Goal: Task Accomplishment & Management: Use online tool/utility

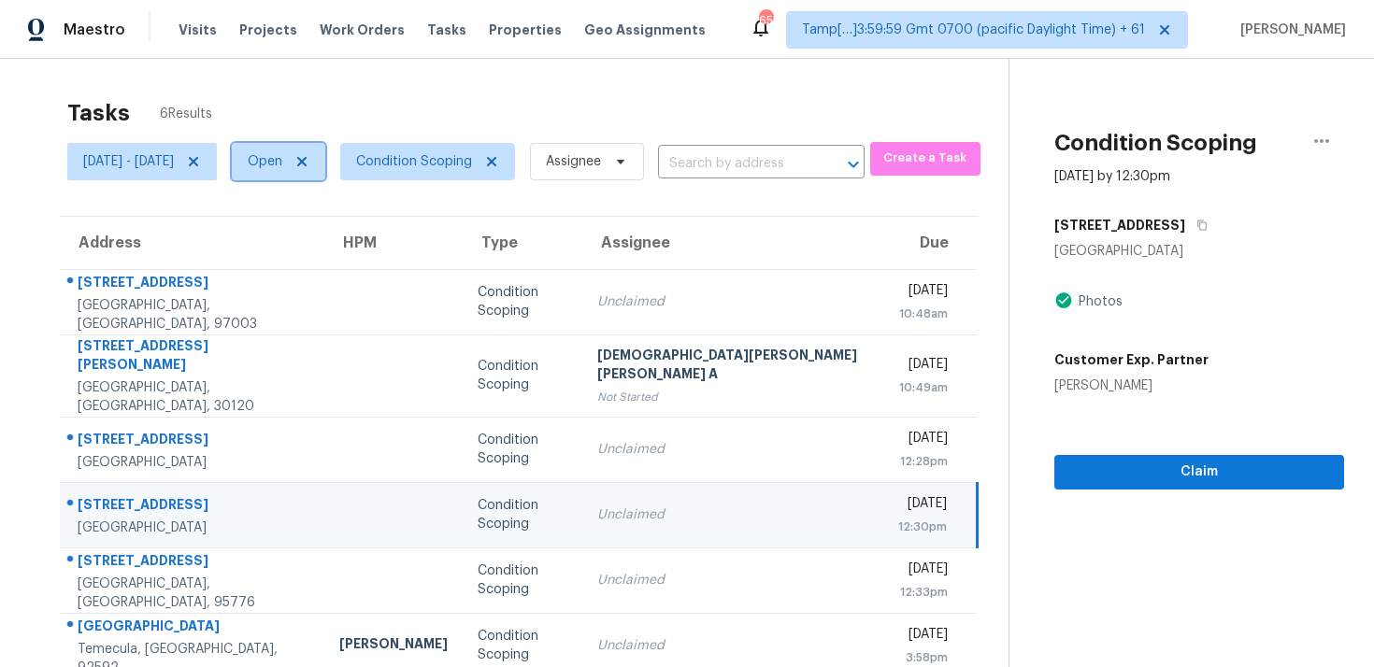
click at [325, 159] on span "Open" at bounding box center [278, 161] width 93 height 37
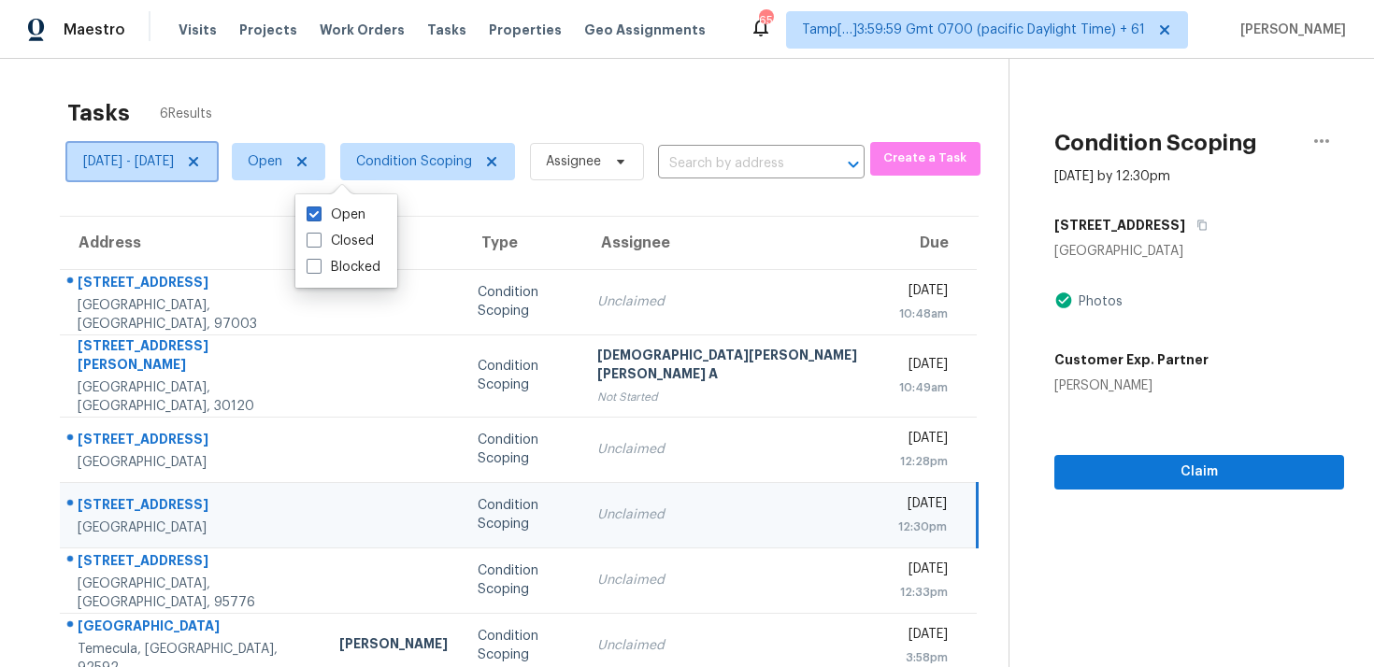
click at [201, 157] on icon at bounding box center [193, 161] width 15 height 15
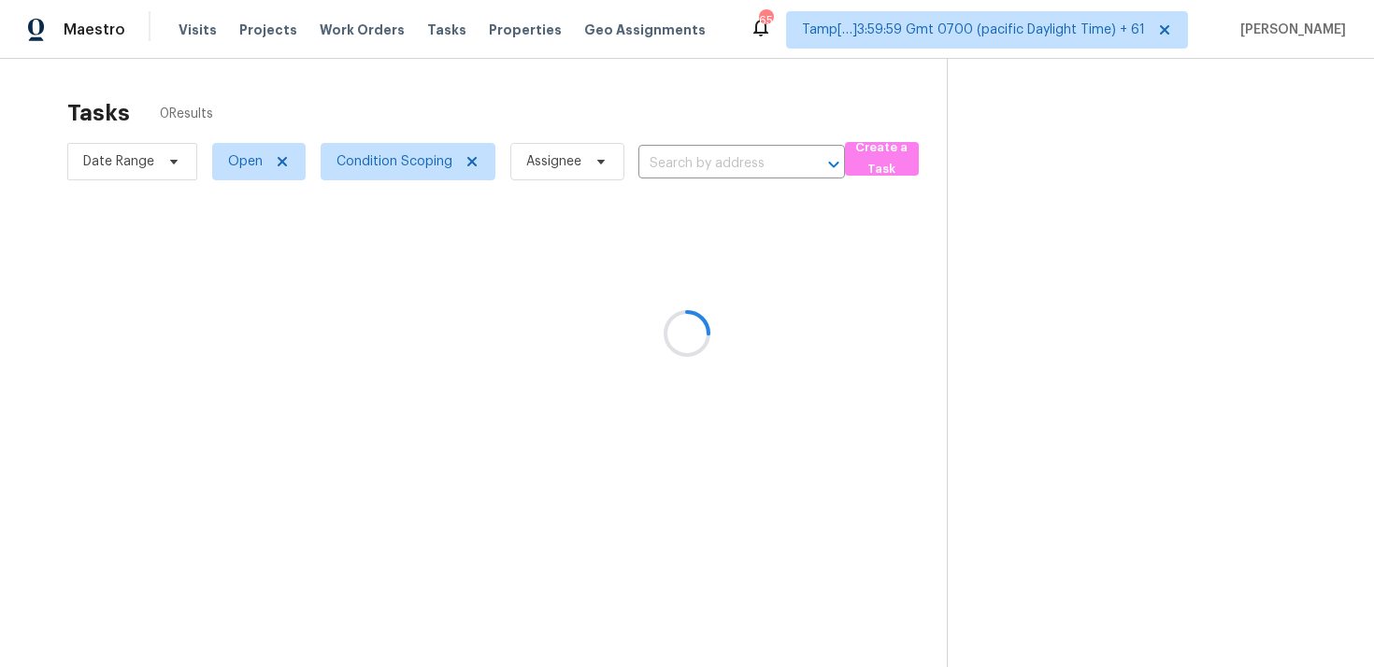
click at [471, 153] on div at bounding box center [687, 333] width 1374 height 667
click at [472, 159] on div at bounding box center [687, 333] width 1374 height 667
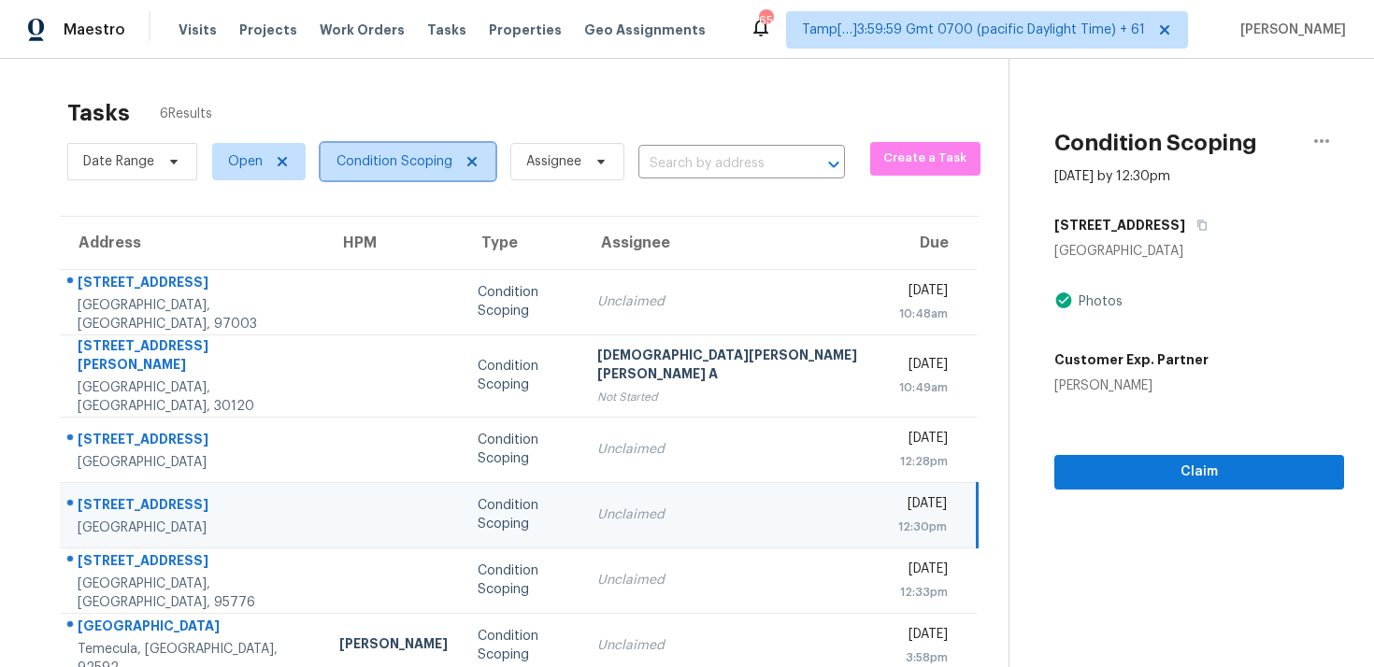
click at [472, 159] on icon at bounding box center [471, 161] width 9 height 9
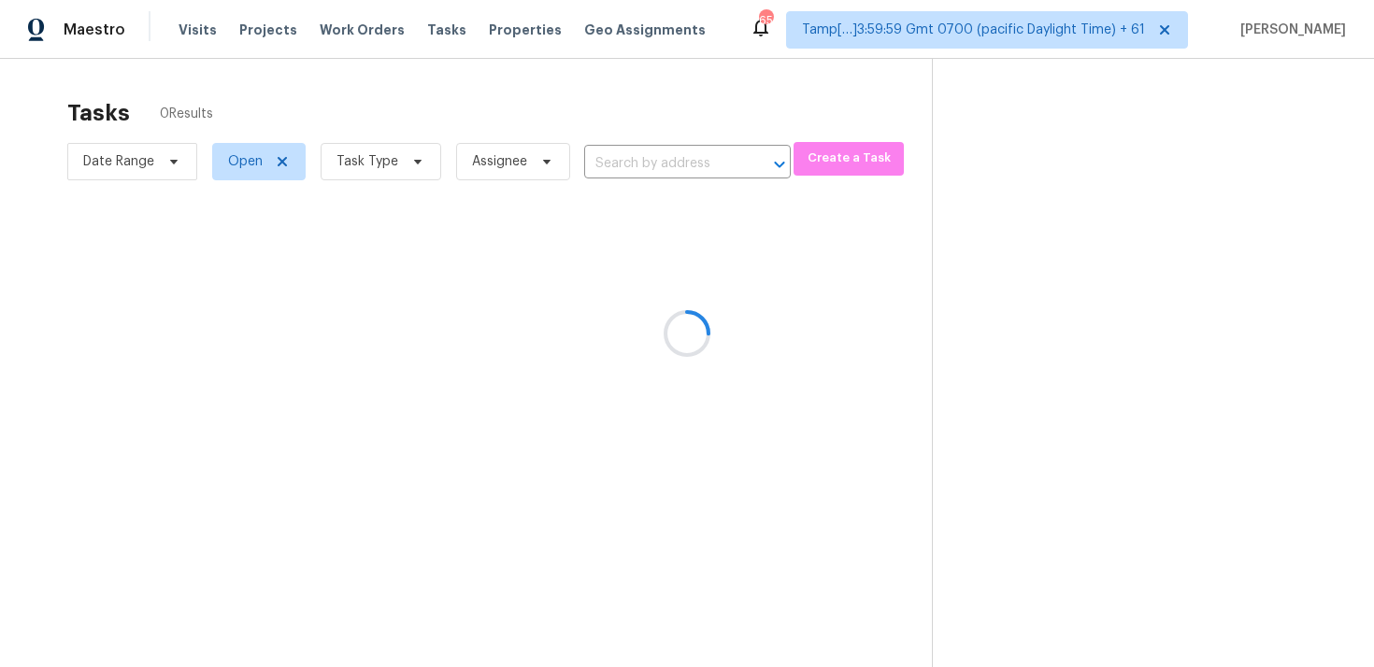
click at [493, 90] on div at bounding box center [687, 333] width 1374 height 667
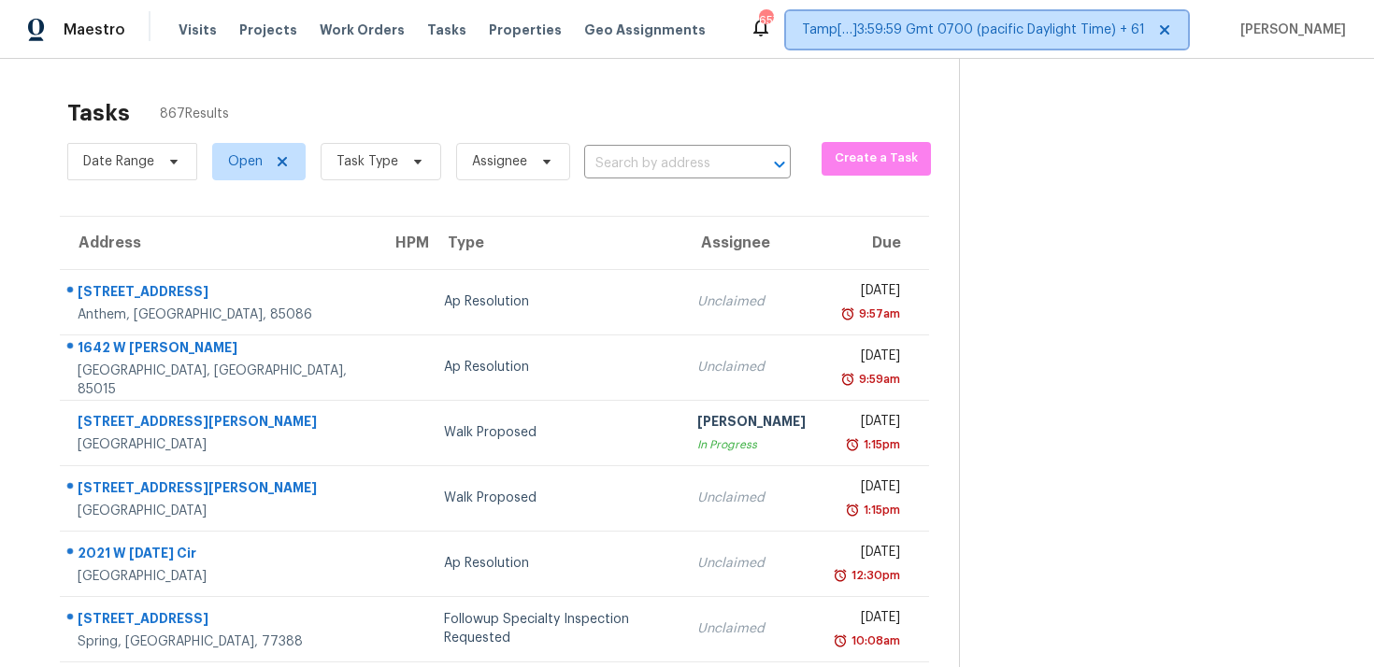
click at [943, 34] on span "Tamp[…]3:59:59 Gmt 0700 (pacific Daylight Time) + 61" at bounding box center [973, 30] width 343 height 19
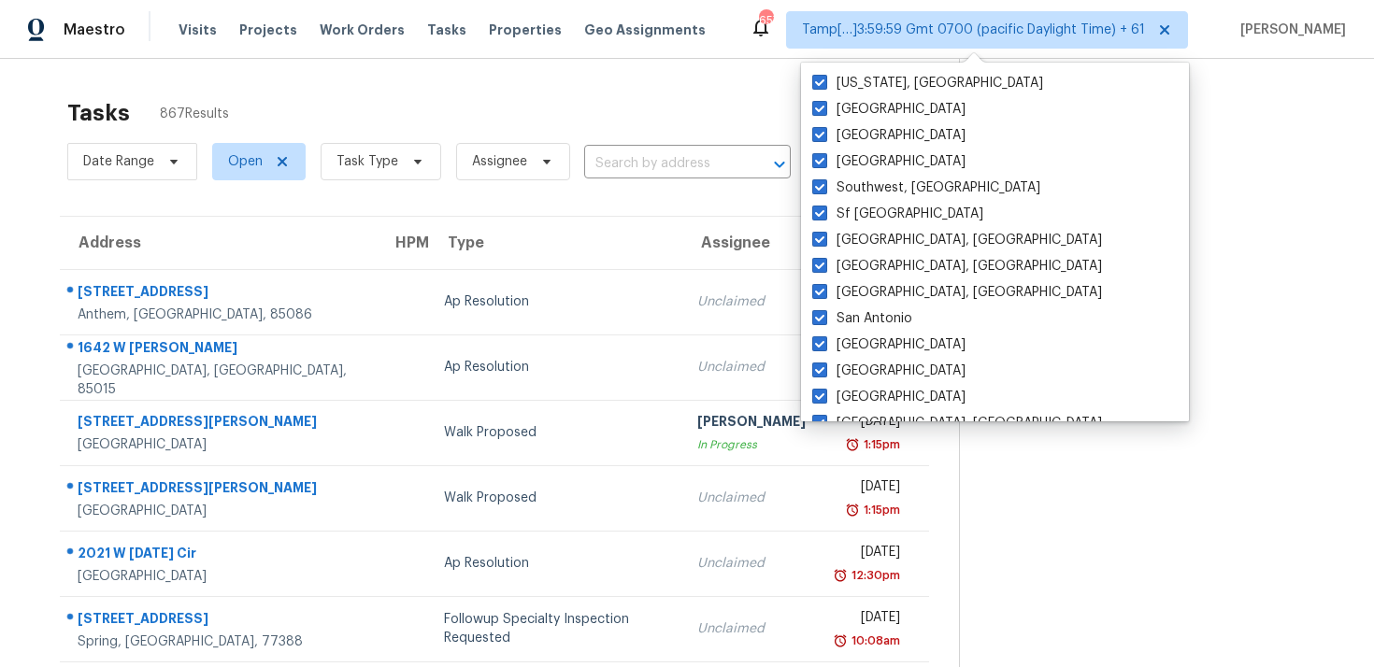
click at [1201, 431] on section at bounding box center [1151, 516] width 385 height 915
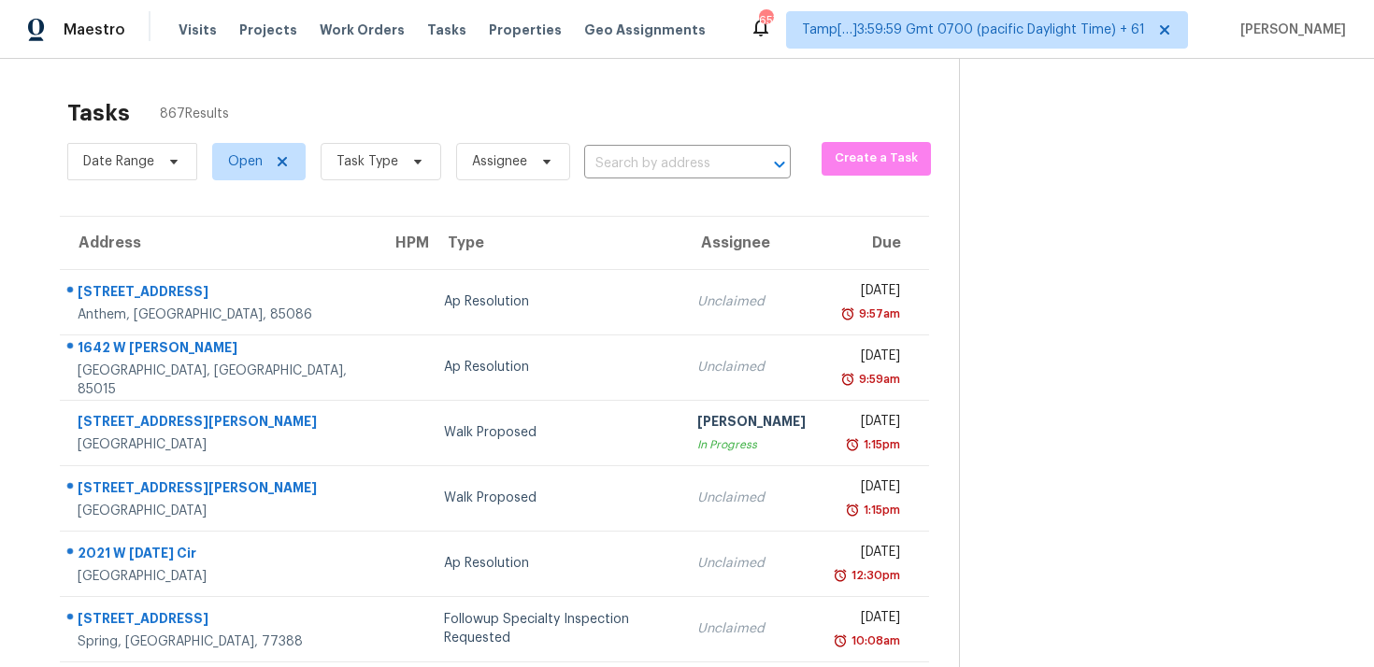
click at [515, 69] on div "Tasks 867 Results Date Range Open Task Type Assignee ​ Create a Task Address HP…" at bounding box center [687, 516] width 1374 height 915
click at [1061, 26] on span "Tamp[…]3:59:59 Gmt 0700 (pacific Daylight Time) + 61" at bounding box center [973, 30] width 343 height 19
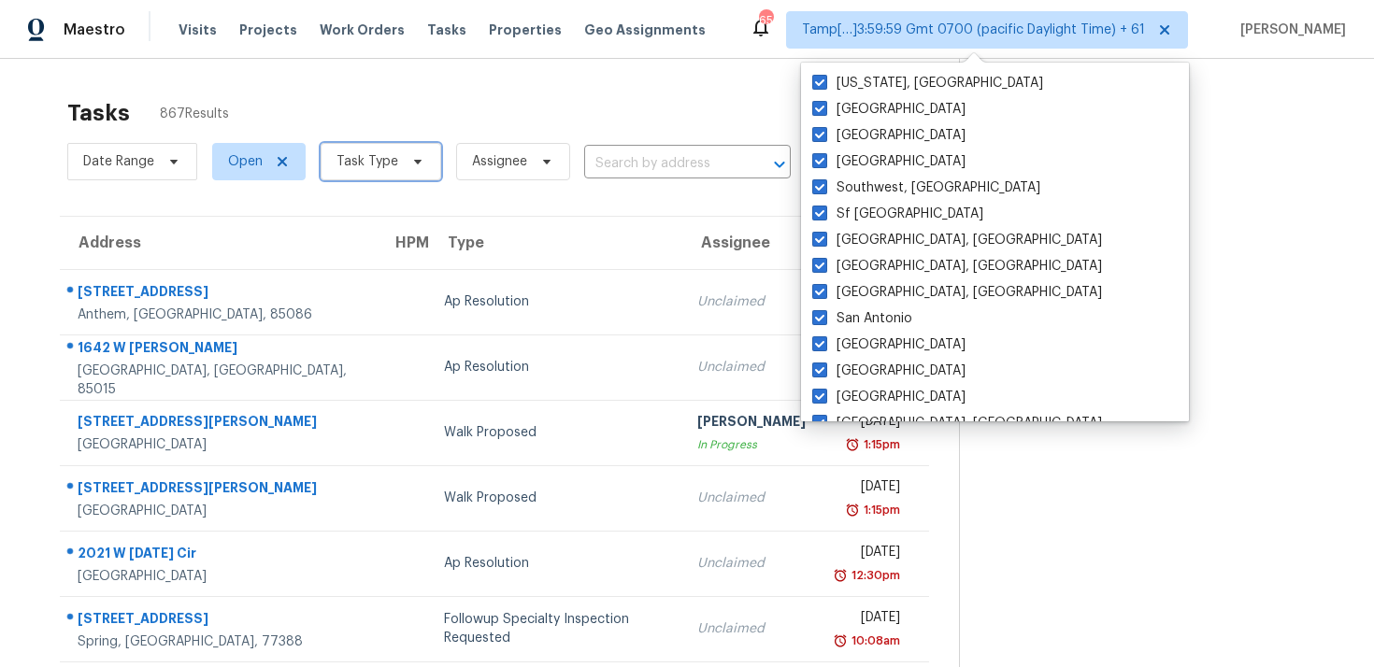
click at [360, 169] on span "Task Type" at bounding box center [367, 161] width 62 height 19
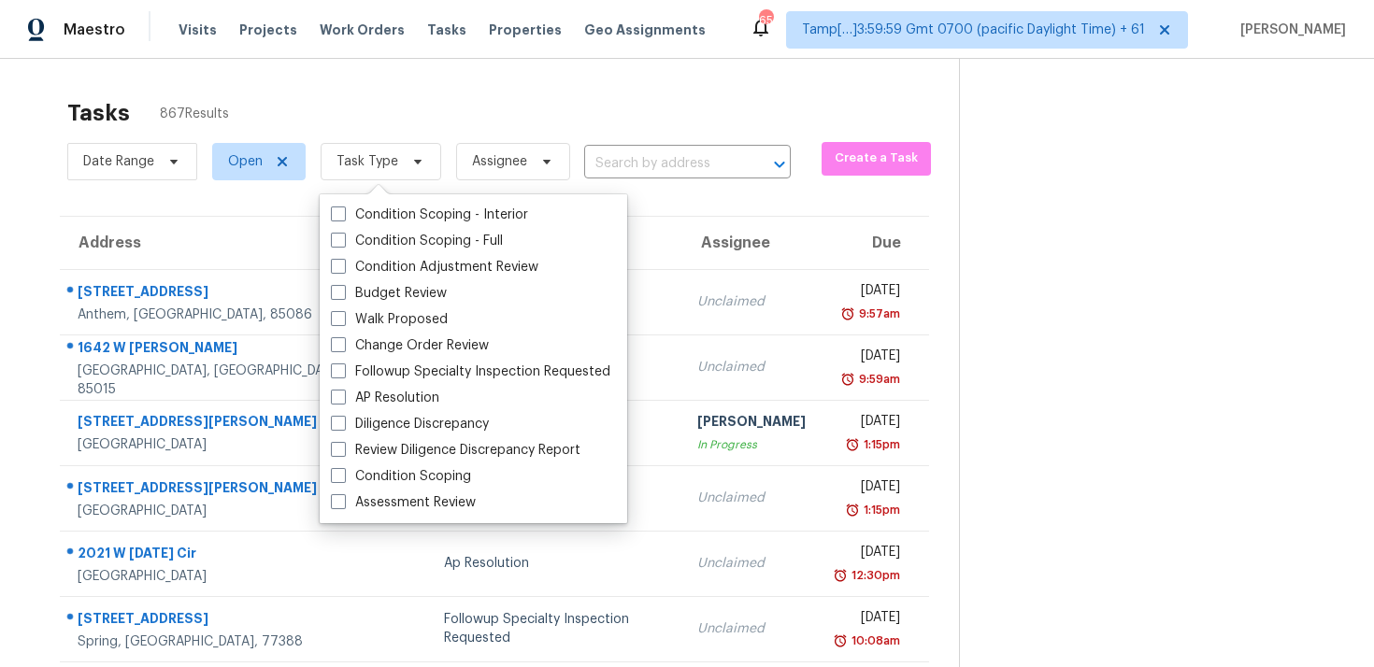
click at [421, 86] on div "Tasks 867 Results Date Range Open Task Type Assignee ​ Create a Task Address HP…" at bounding box center [687, 516] width 1374 height 915
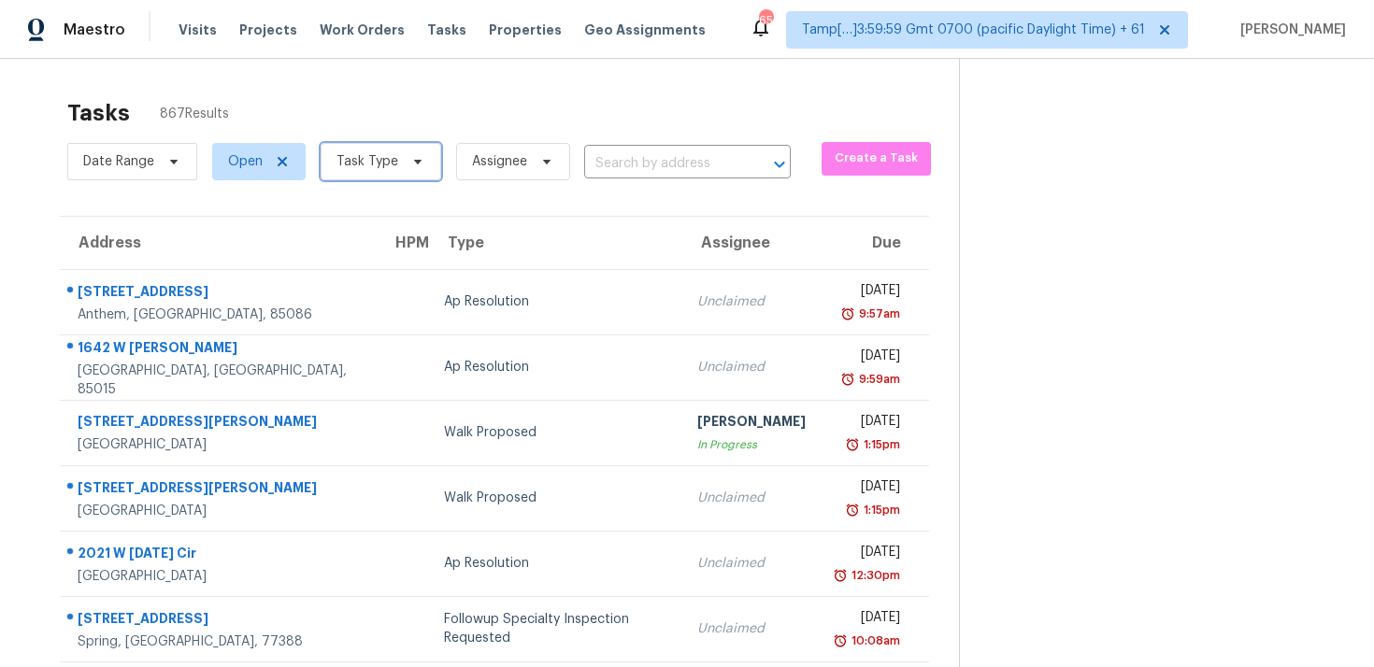
click at [383, 162] on span "Task Type" at bounding box center [367, 161] width 62 height 19
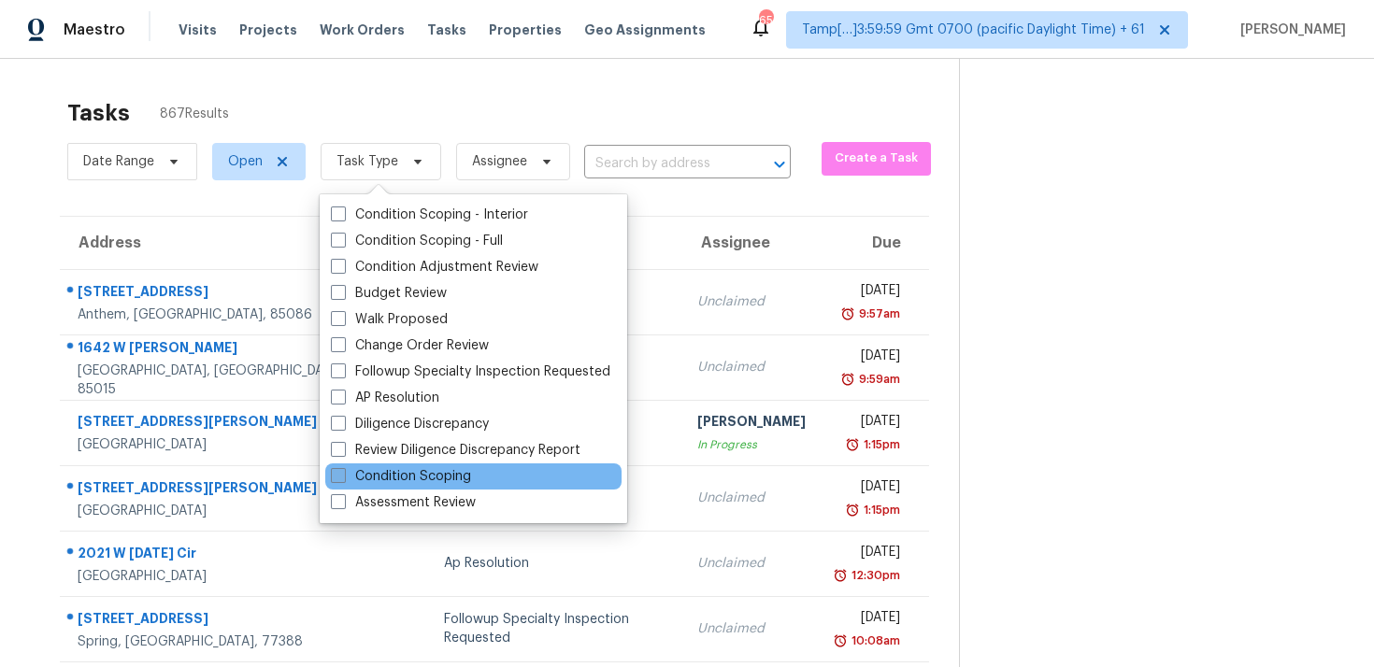
click at [361, 468] on label "Condition Scoping" at bounding box center [401, 476] width 140 height 19
click at [343, 468] on input "Condition Scoping" at bounding box center [337, 473] width 12 height 12
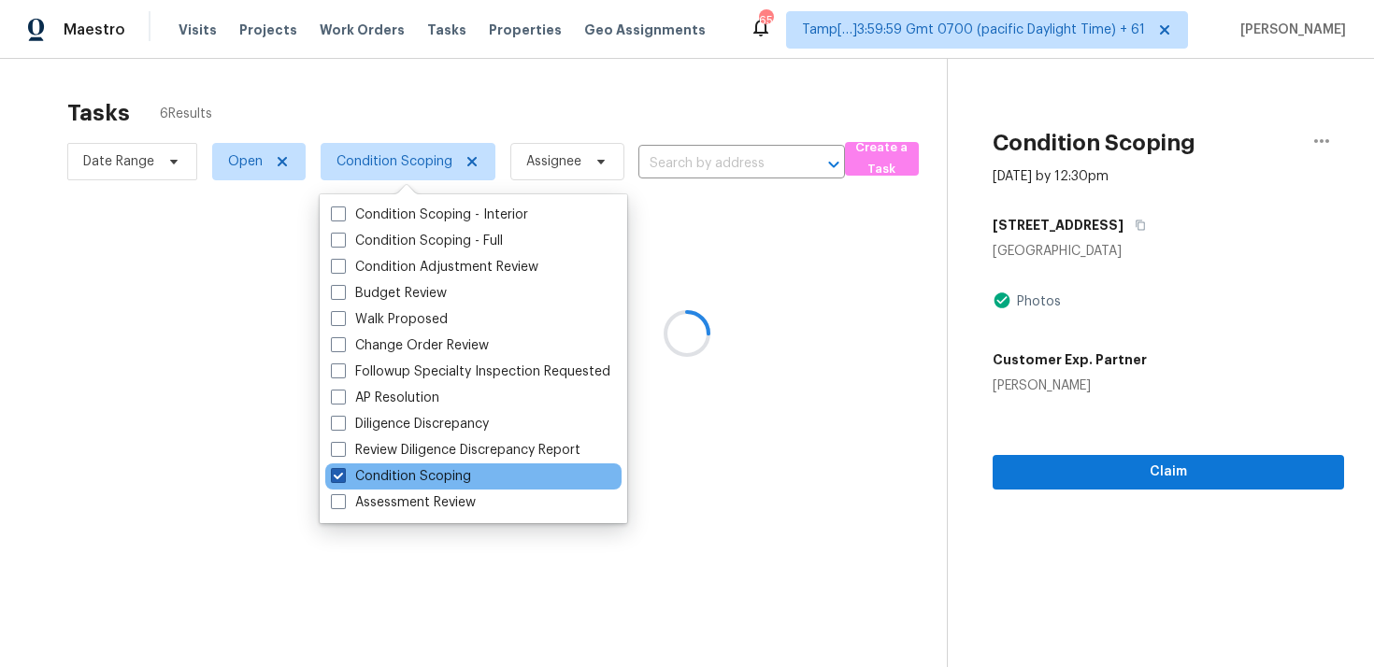
click at [361, 468] on label "Condition Scoping" at bounding box center [401, 476] width 140 height 19
click at [343, 468] on input "Condition Scoping" at bounding box center [337, 473] width 12 height 12
checkbox input "false"
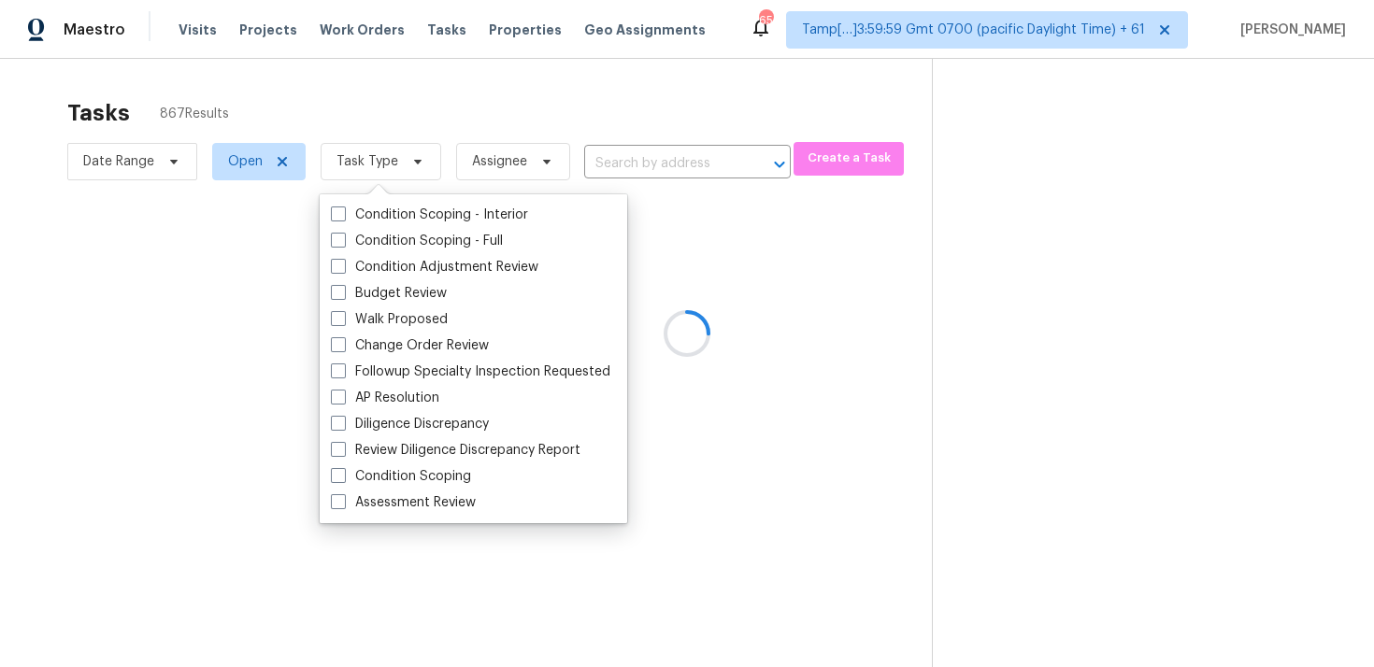
click at [417, 147] on div at bounding box center [687, 333] width 1374 height 667
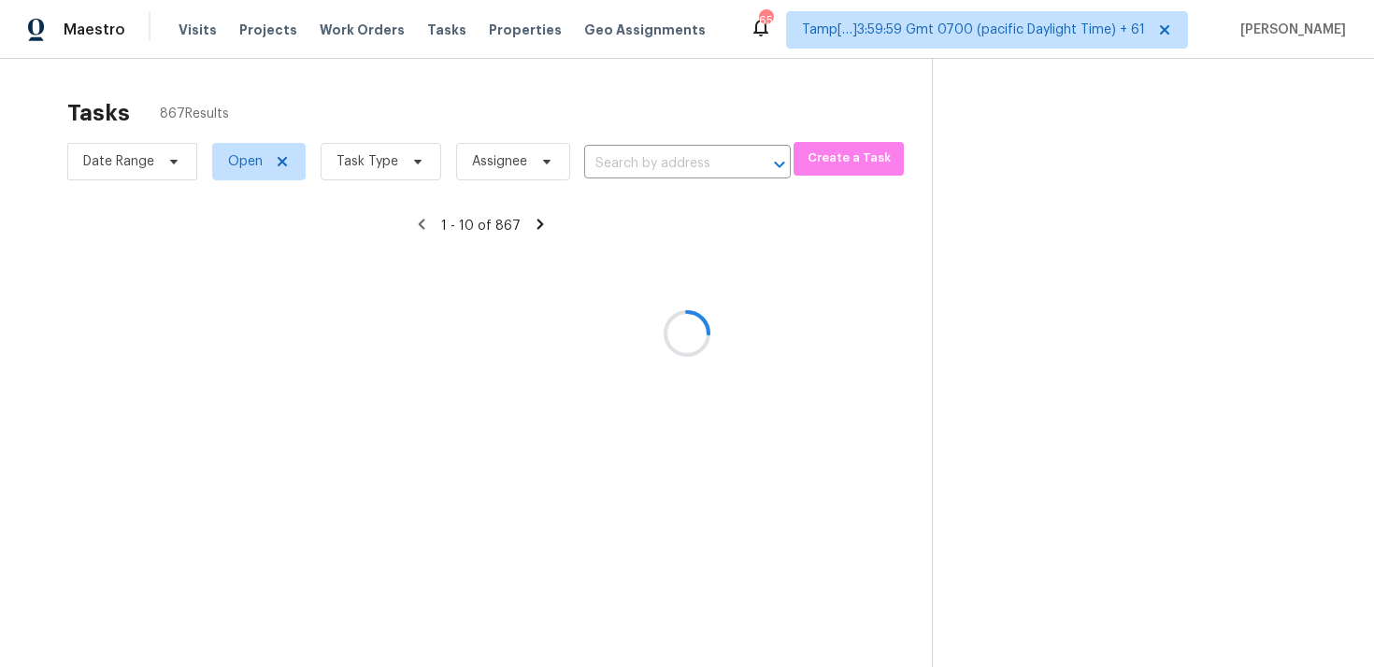
click at [427, 112] on div at bounding box center [687, 333] width 1374 height 667
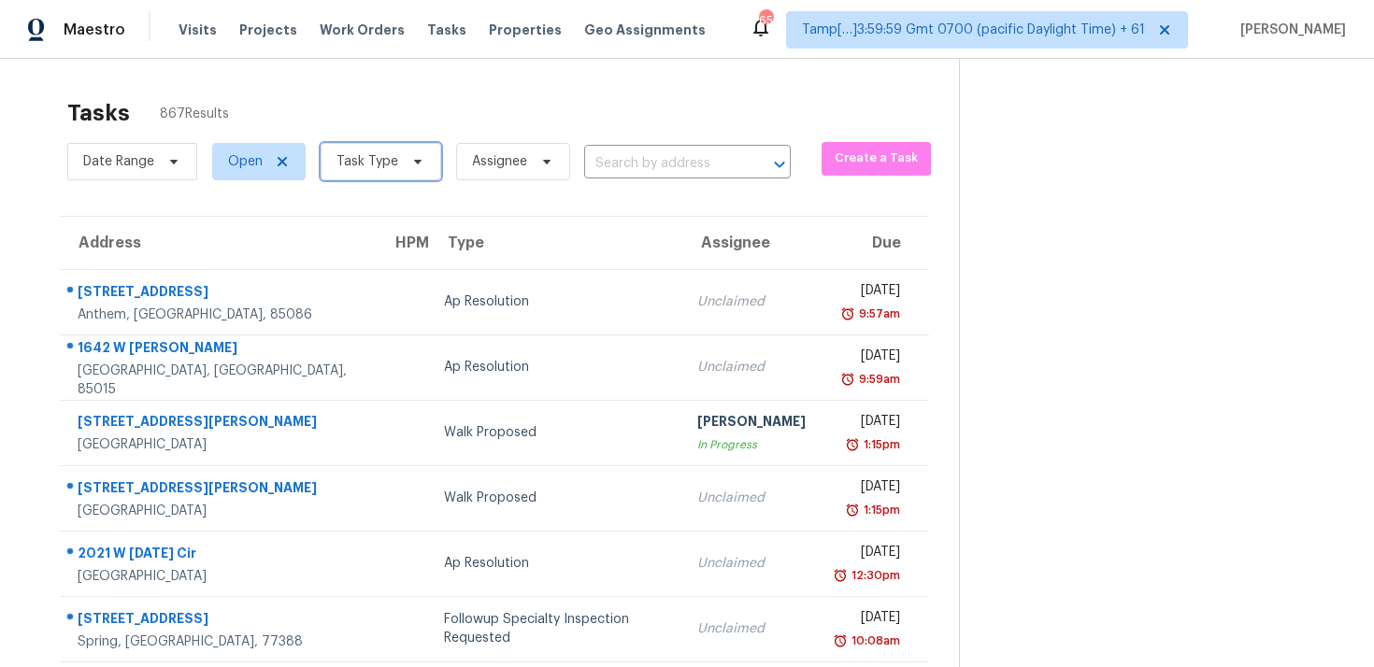
click at [419, 156] on icon at bounding box center [417, 161] width 15 height 15
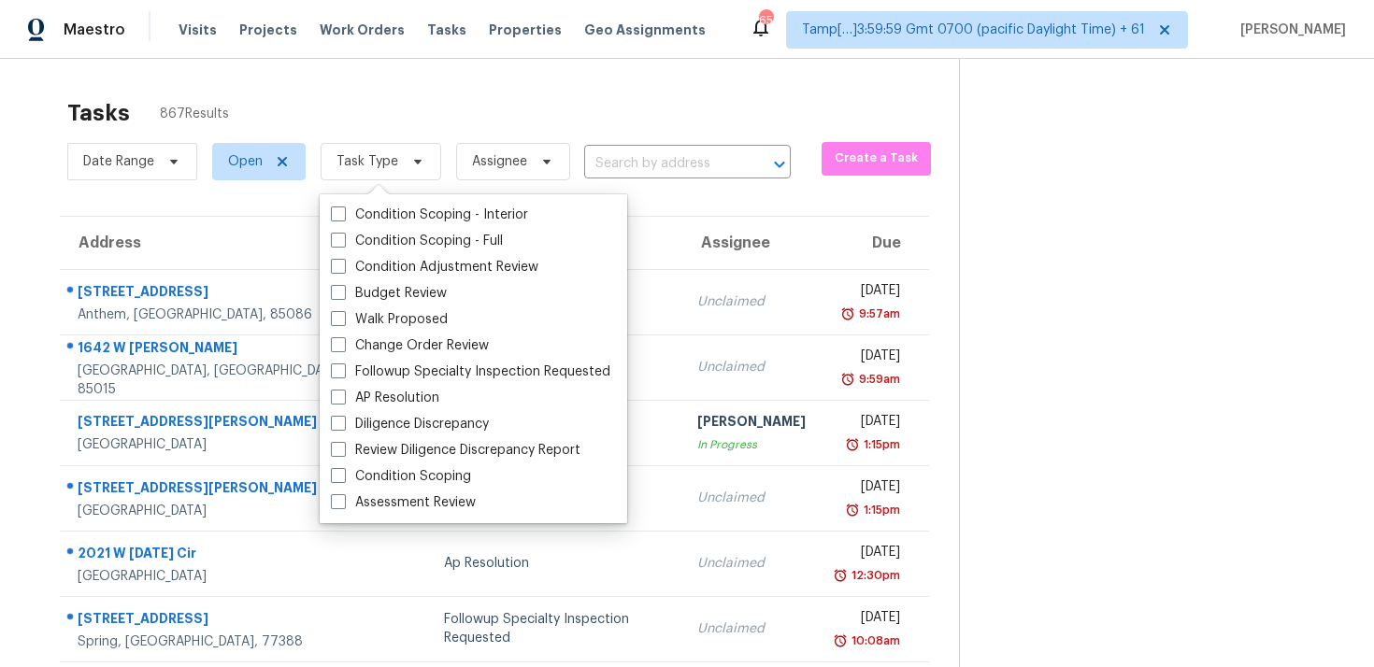
click at [64, 94] on section "Tasks 867 Results Date Range Open Task Type Assignee ​ Create a Task Address HP…" at bounding box center [494, 531] width 929 height 885
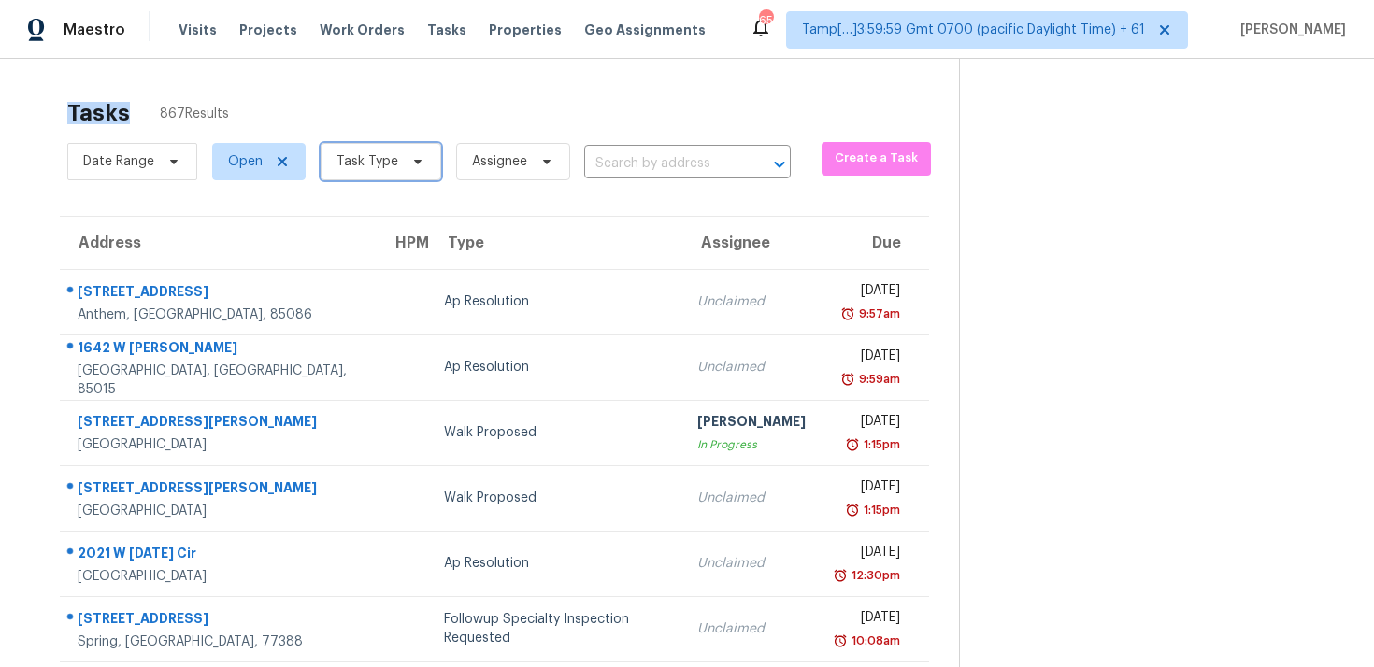
click at [393, 156] on span "Task Type" at bounding box center [367, 161] width 62 height 19
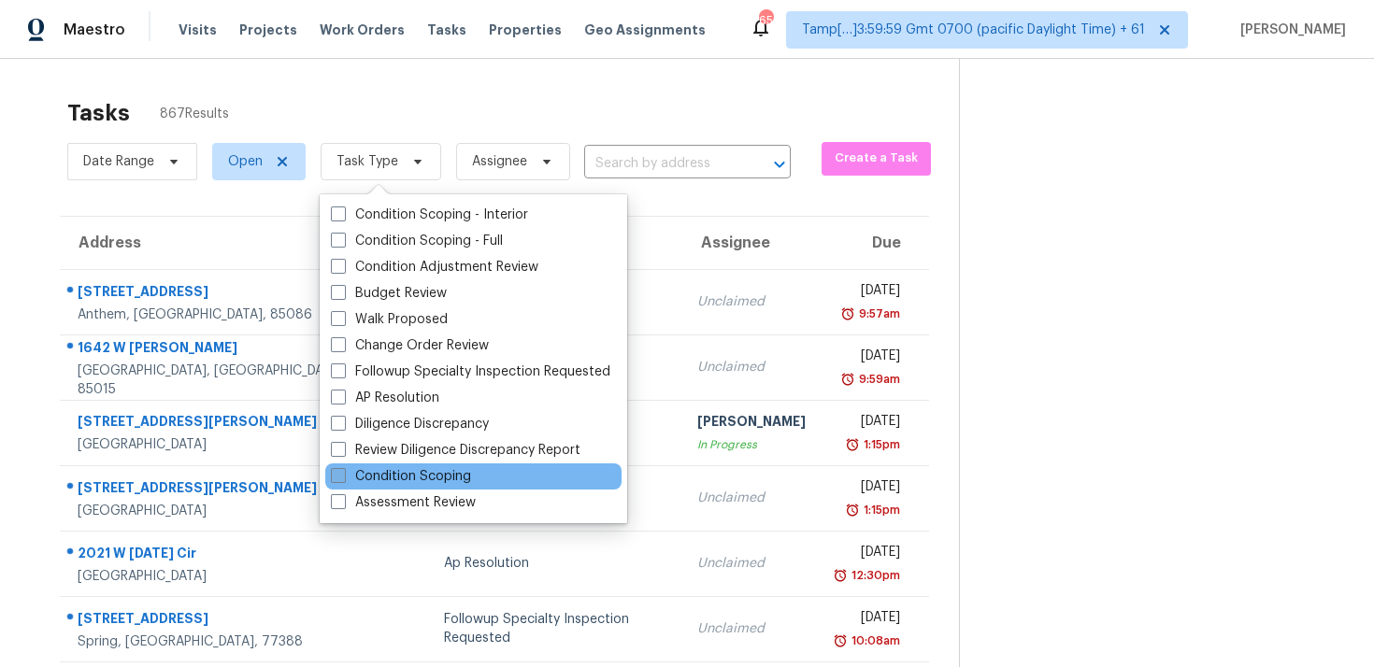
click at [358, 478] on label "Condition Scoping" at bounding box center [401, 476] width 140 height 19
click at [343, 478] on input "Condition Scoping" at bounding box center [337, 473] width 12 height 12
checkbox input "true"
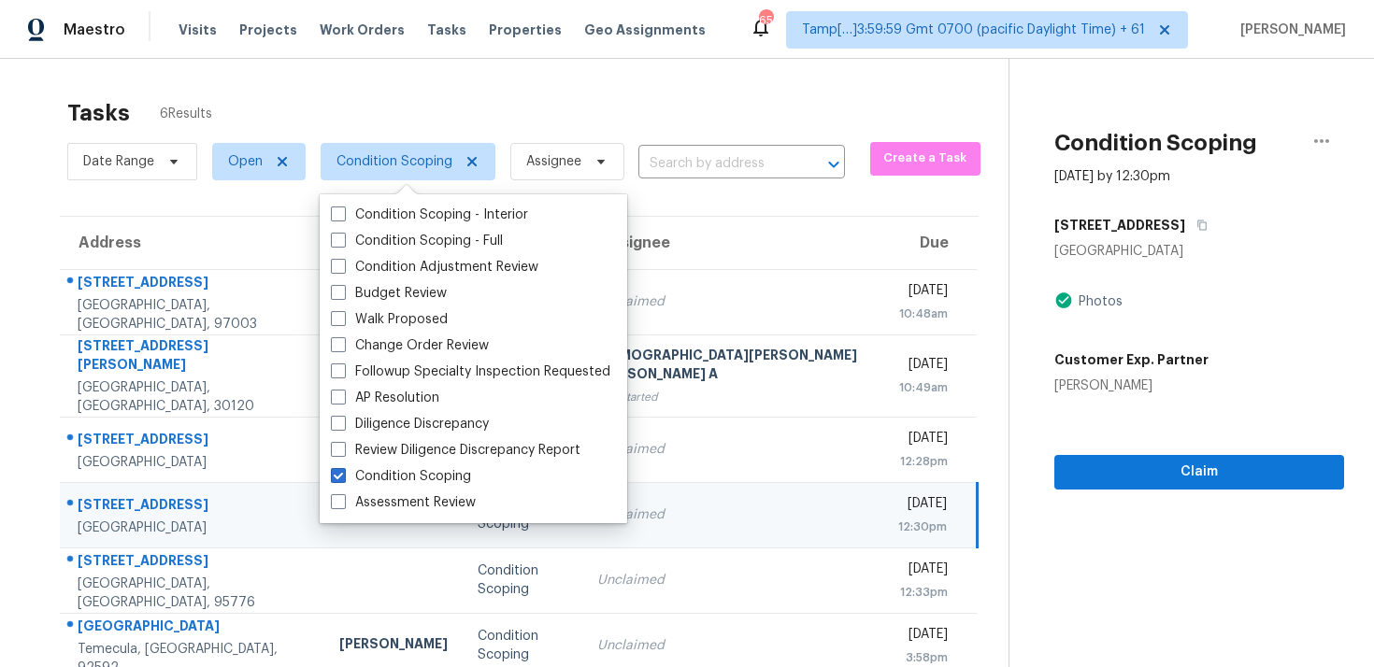
click at [1009, 547] on section "Condition Scoping Sep 23rd 2025 by 12:30pm 56 Anacapa Ct Foothill Ranch, CA 926…" at bounding box center [1177, 392] width 336 height 667
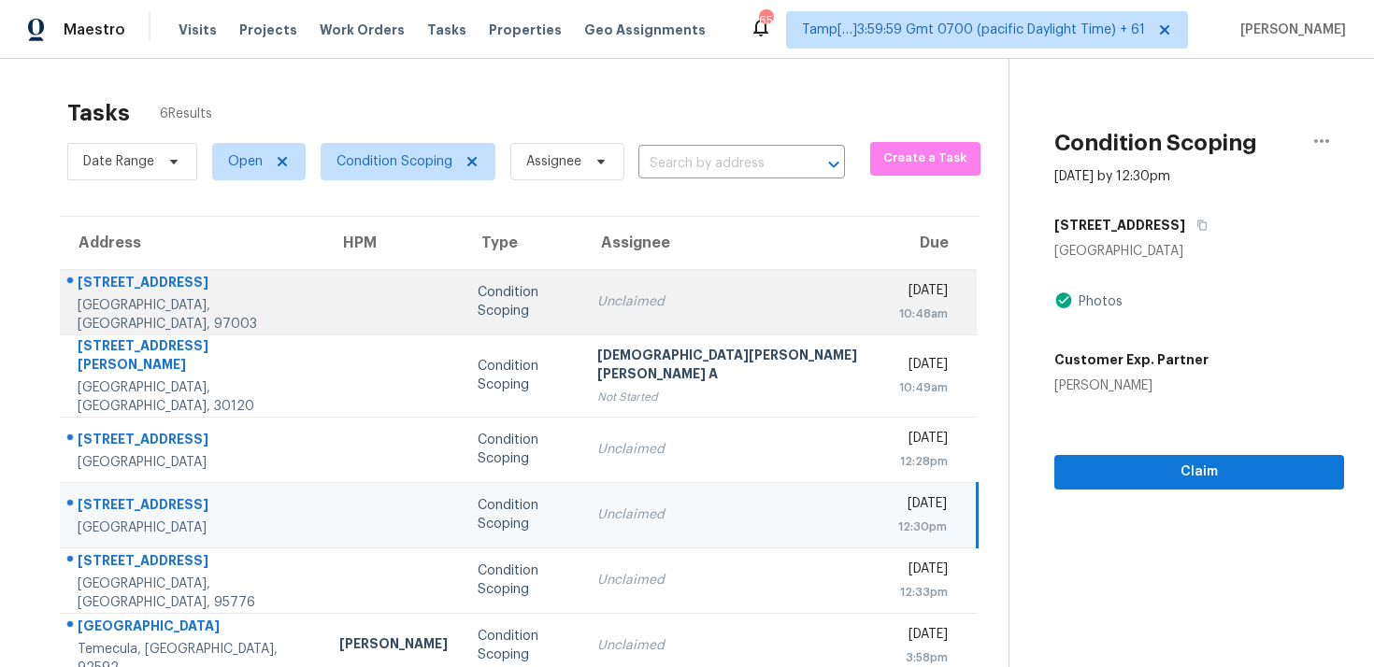
click at [515, 313] on td "Condition Scoping" at bounding box center [522, 301] width 119 height 65
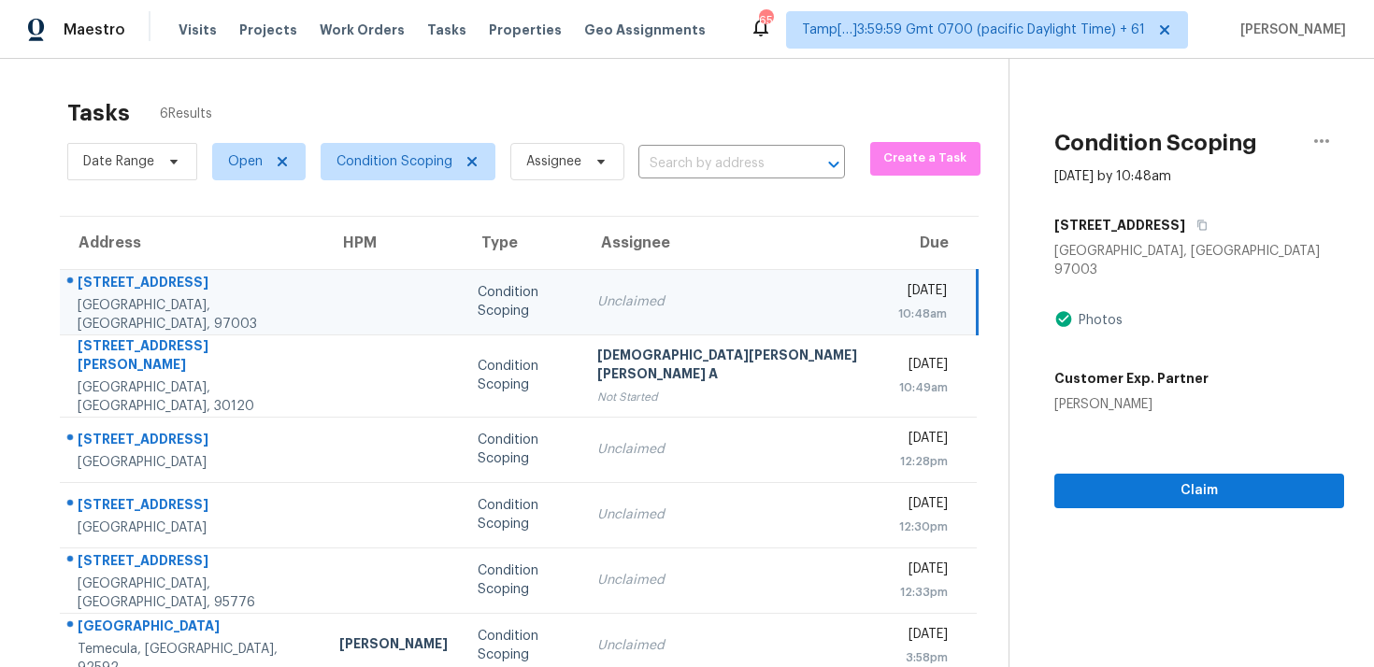
click at [617, 105] on div "Tasks 6 Results" at bounding box center [537, 113] width 941 height 49
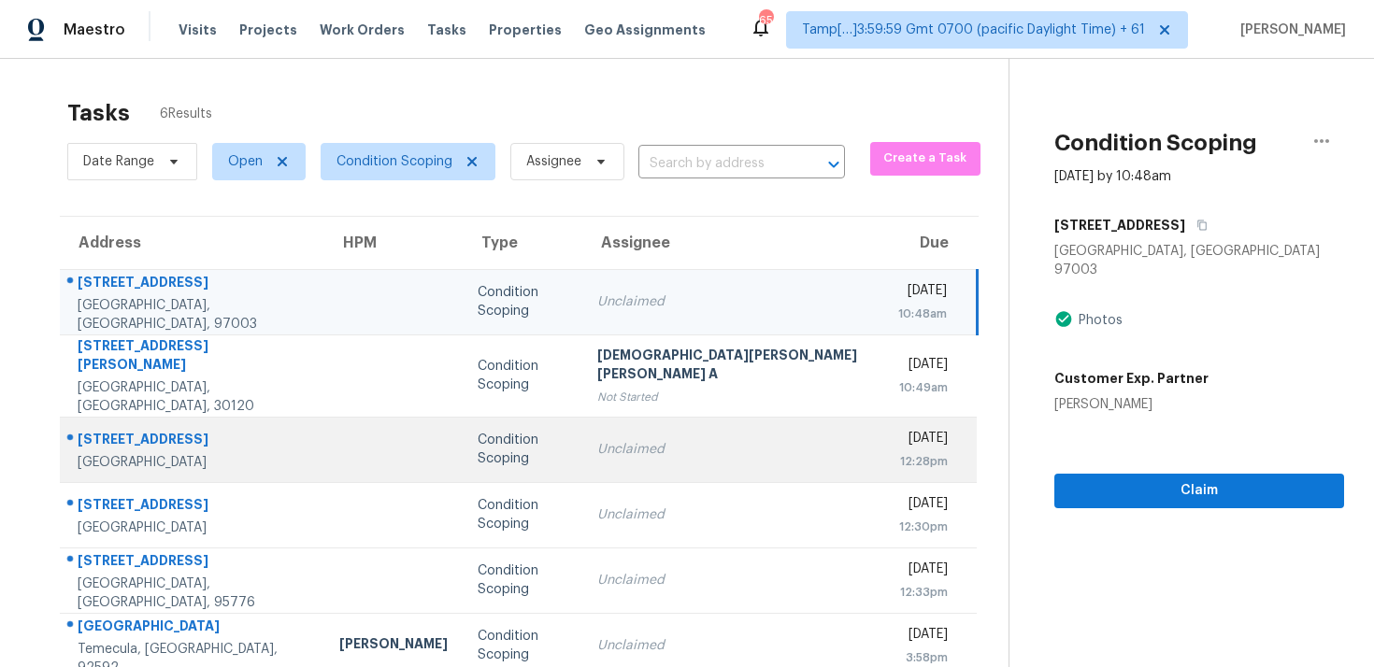
scroll to position [59, 0]
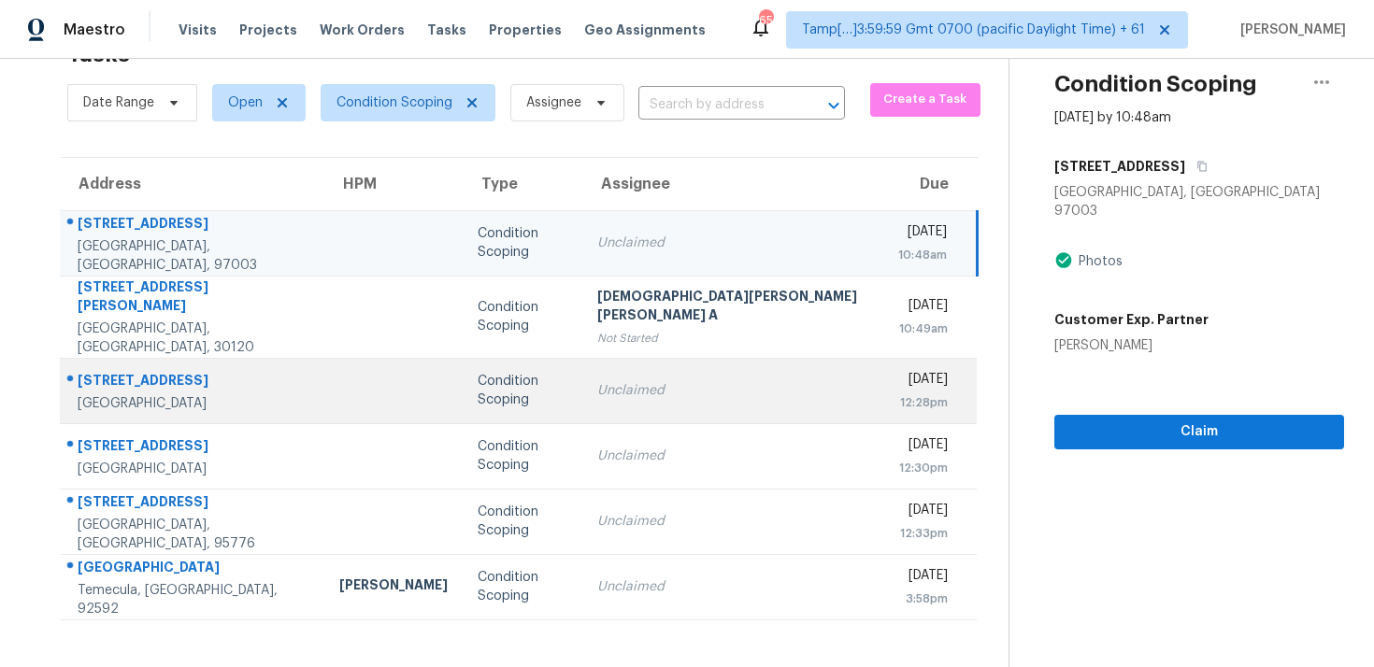
click at [883, 400] on td "Tue, Sep 23rd 2025 12:28pm" at bounding box center [930, 390] width 94 height 65
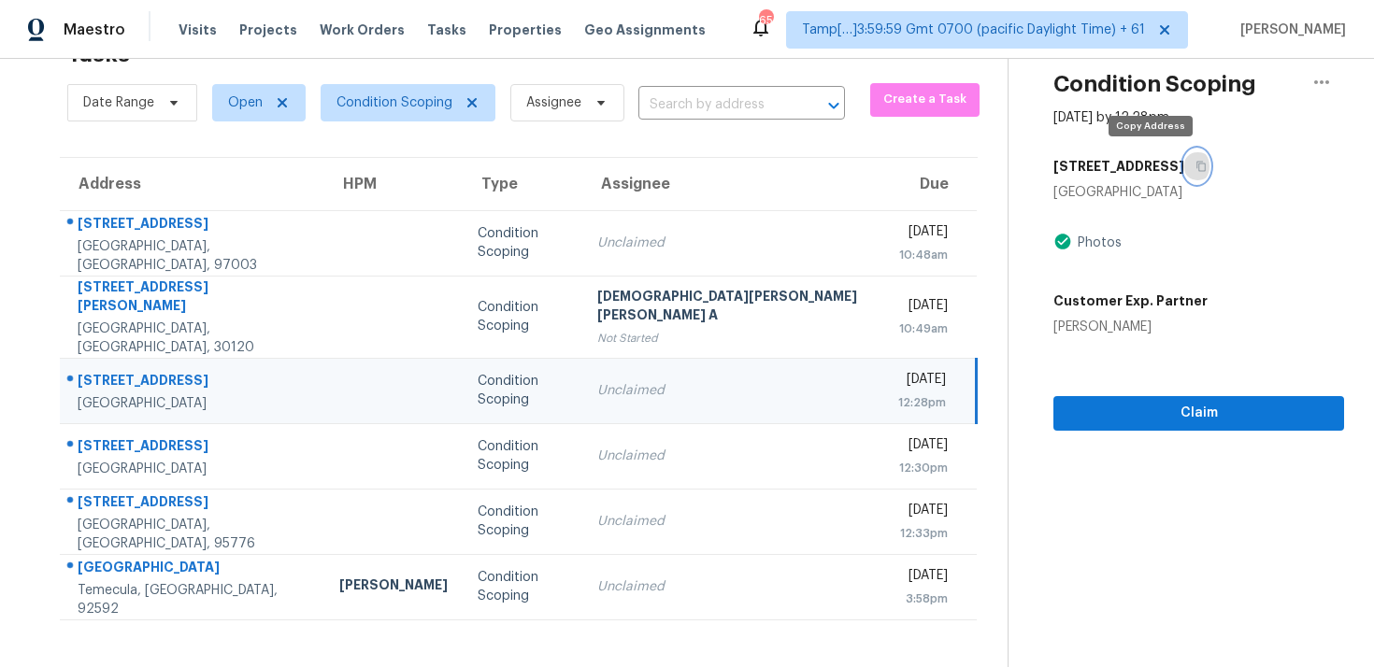
click at [1195, 165] on icon "button" at bounding box center [1200, 166] width 11 height 11
click at [693, 109] on input "text" at bounding box center [715, 105] width 154 height 29
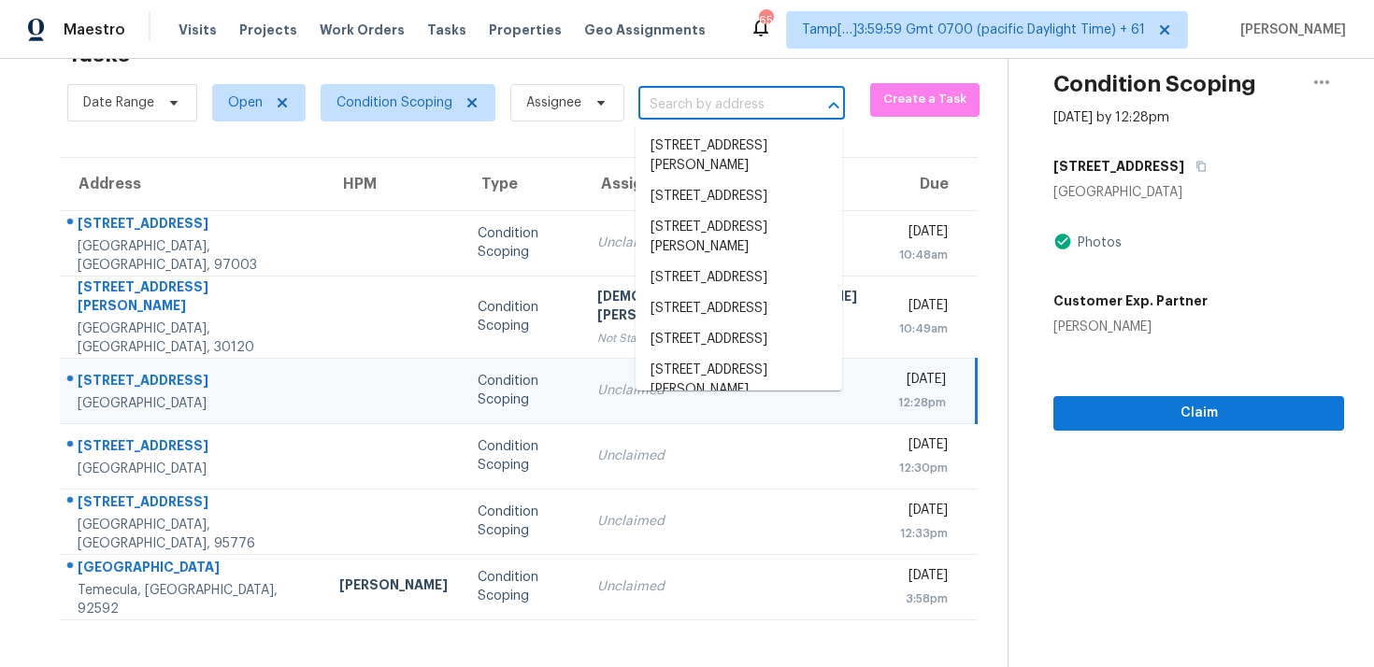
paste input "1135 S Longwood Loop, Mesa, AZ 85208"
type input "1135 S Longwood Loop, Mesa, AZ 85208"
click at [665, 108] on input "text" at bounding box center [715, 105] width 154 height 29
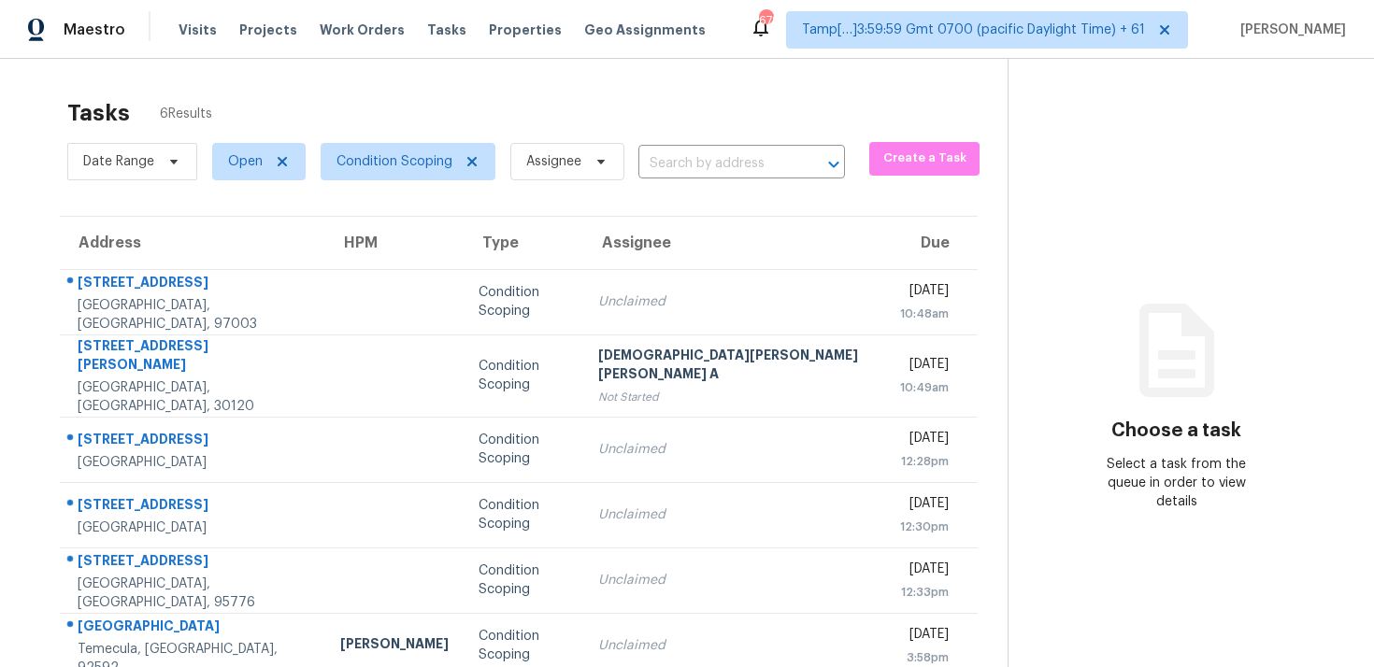
click at [678, 146] on div "Date Range Open Condition Scoping Assignee ​" at bounding box center [456, 161] width 778 height 49
click at [681, 165] on input "text" at bounding box center [715, 164] width 154 height 29
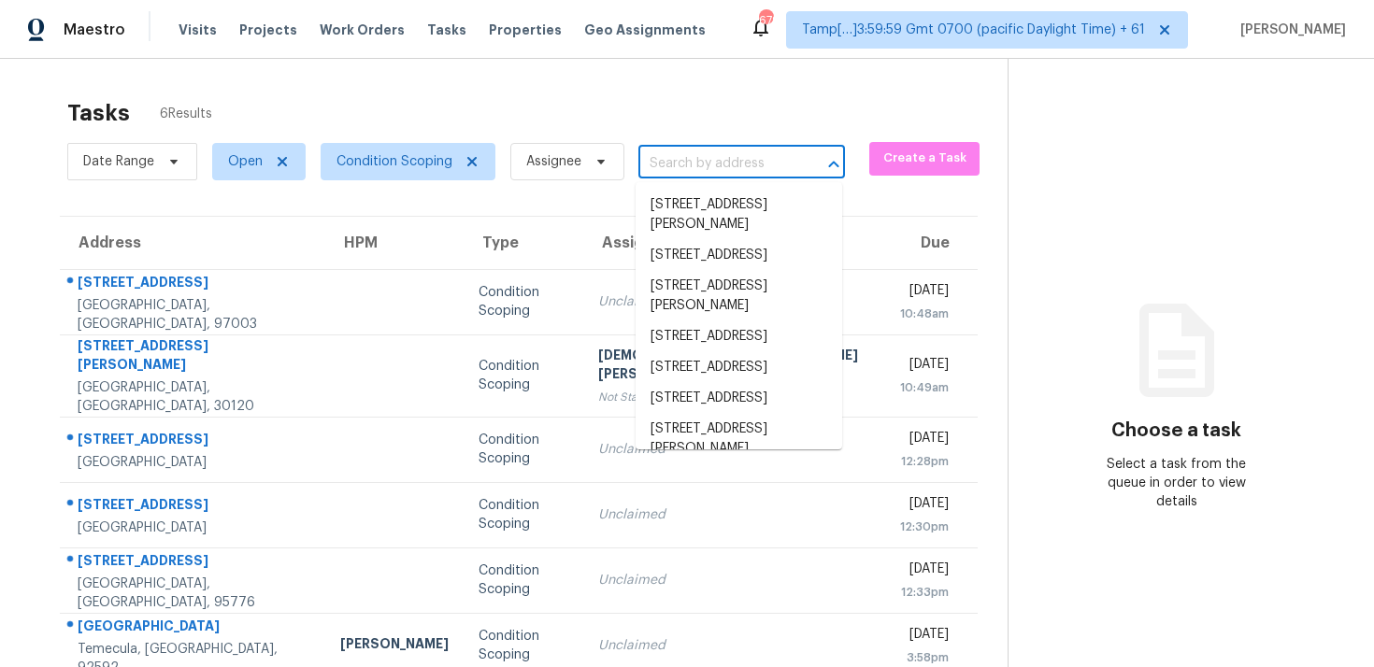
paste input "1135 S Longwood Loop, Mesa, AZ 85208"
type input "1135 S Longwood Loop, Mesa, AZ 85208"
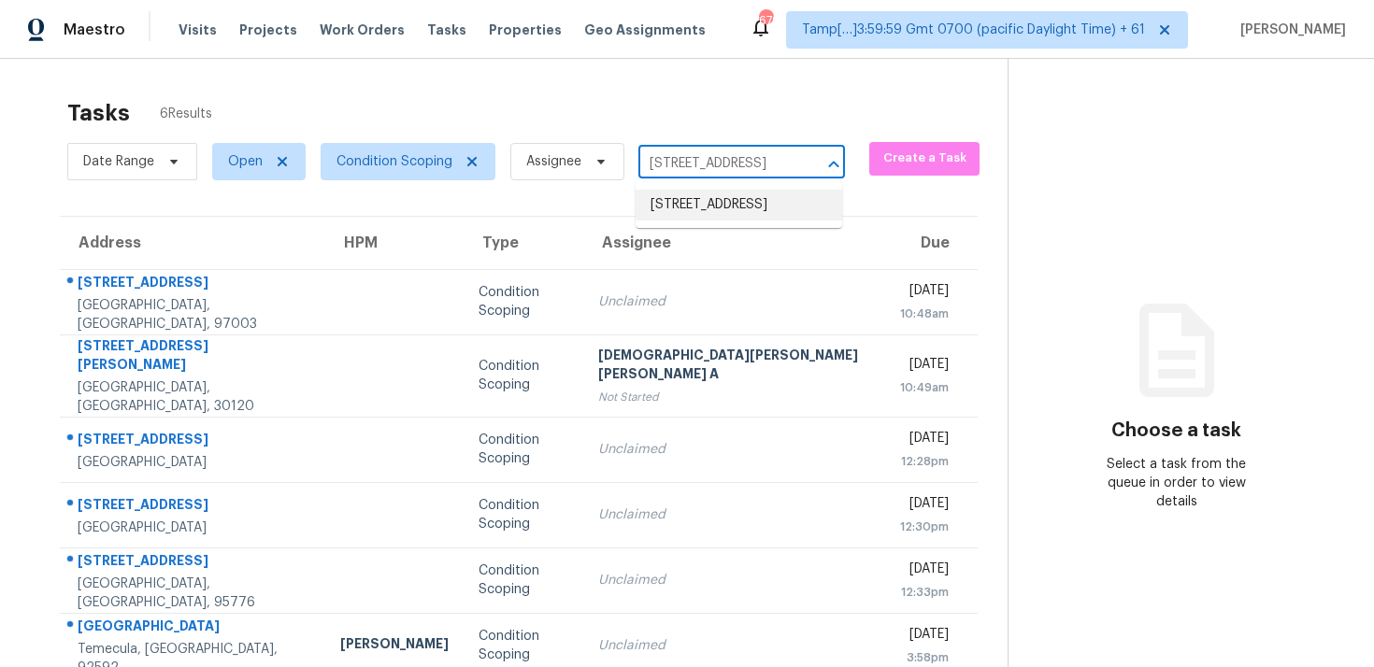
click at [780, 214] on li "[STREET_ADDRESS]" at bounding box center [739, 205] width 207 height 31
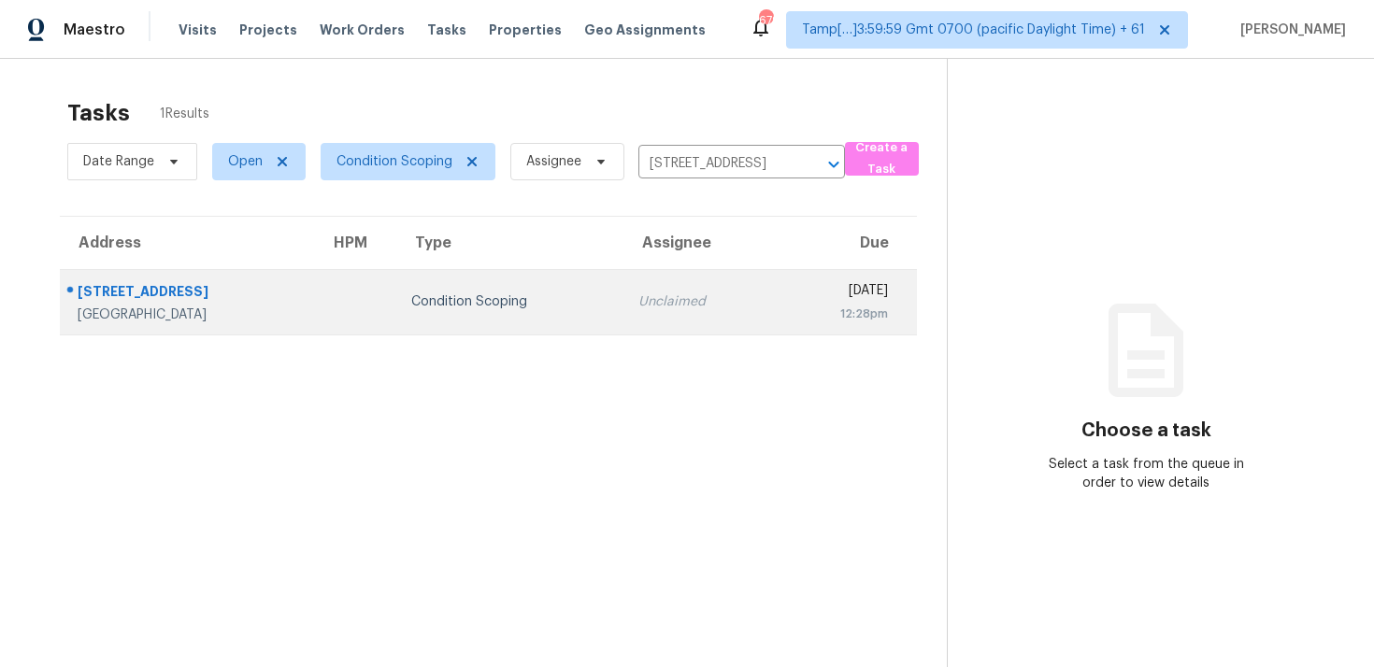
click at [790, 300] on div "[DATE]" at bounding box center [839, 292] width 99 height 23
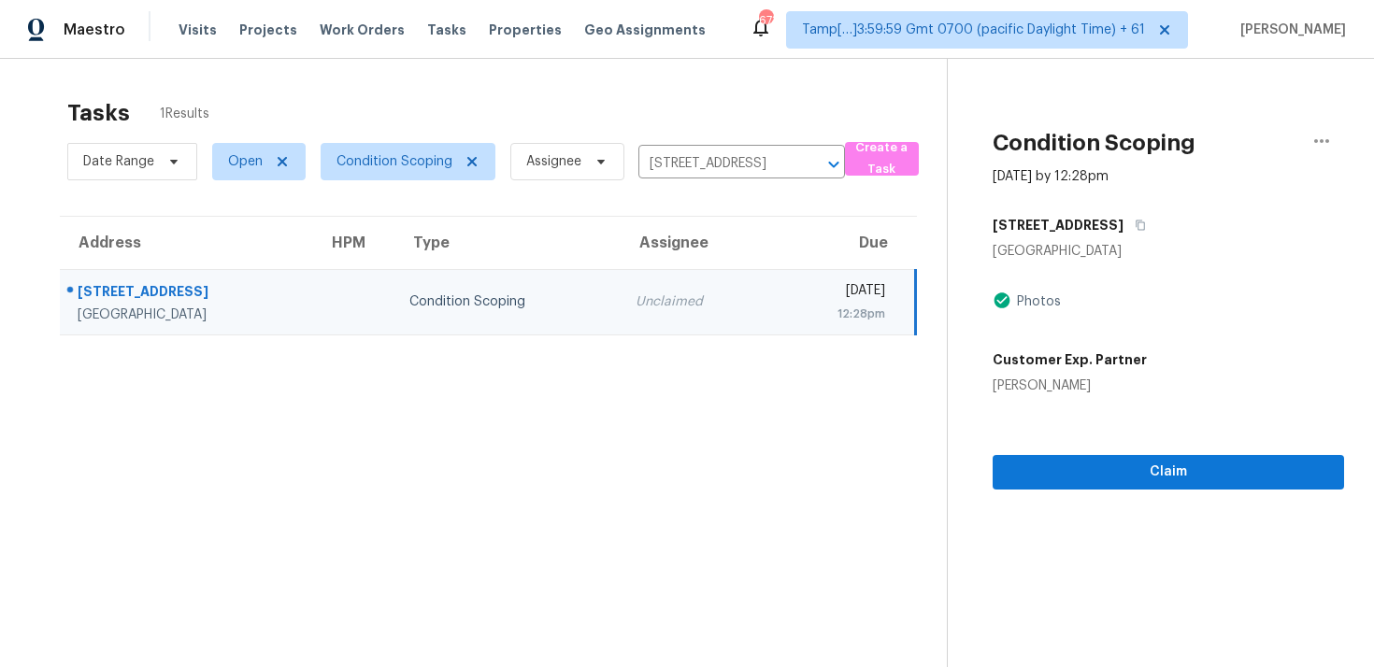
click at [787, 337] on section "Tasks 1 Results Date Range Open Condition Scoping Assignee 1135 S Longwood Loop…" at bounding box center [488, 407] width 917 height 637
click at [410, 196] on section "Tasks 1 Results Date Range Open Condition Scoping Assignee 1135 S Longwood Loop…" at bounding box center [488, 407] width 917 height 637
click at [804, 171] on icon "Clear" at bounding box center [809, 164] width 19 height 19
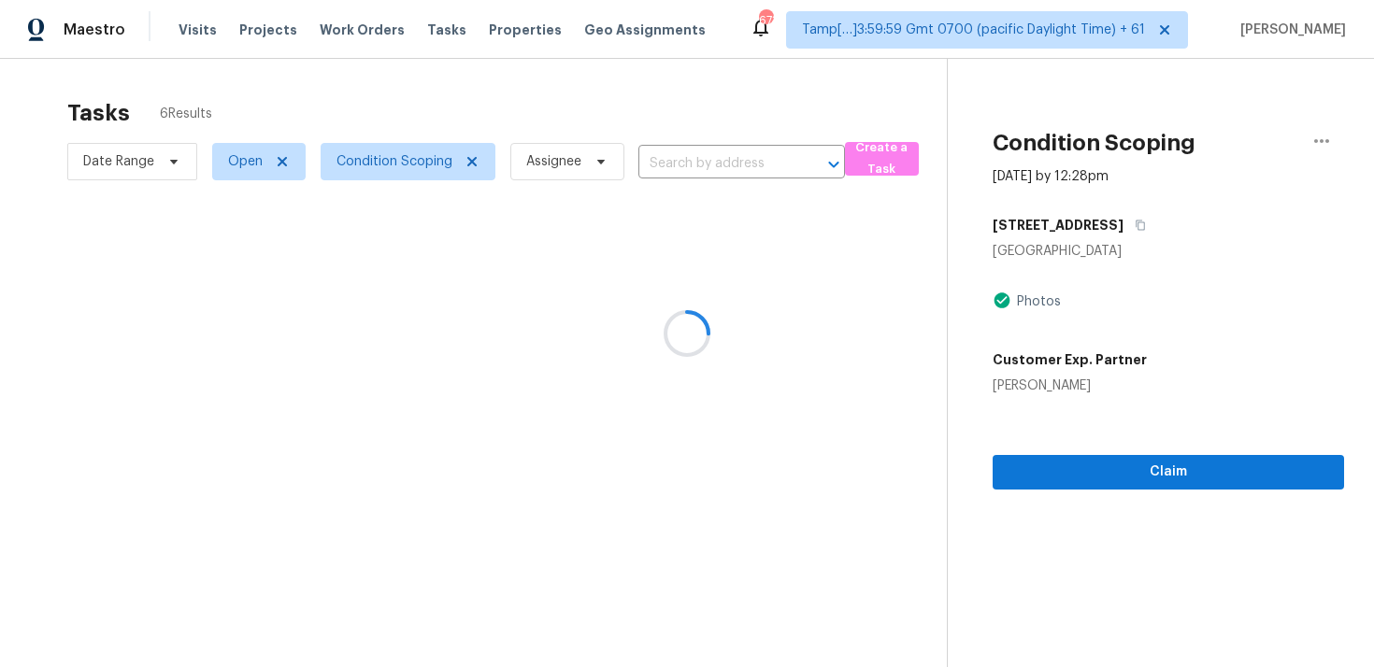
click at [695, 102] on div at bounding box center [687, 333] width 1374 height 667
click at [687, 310] on icon at bounding box center [687, 333] width 47 height 47
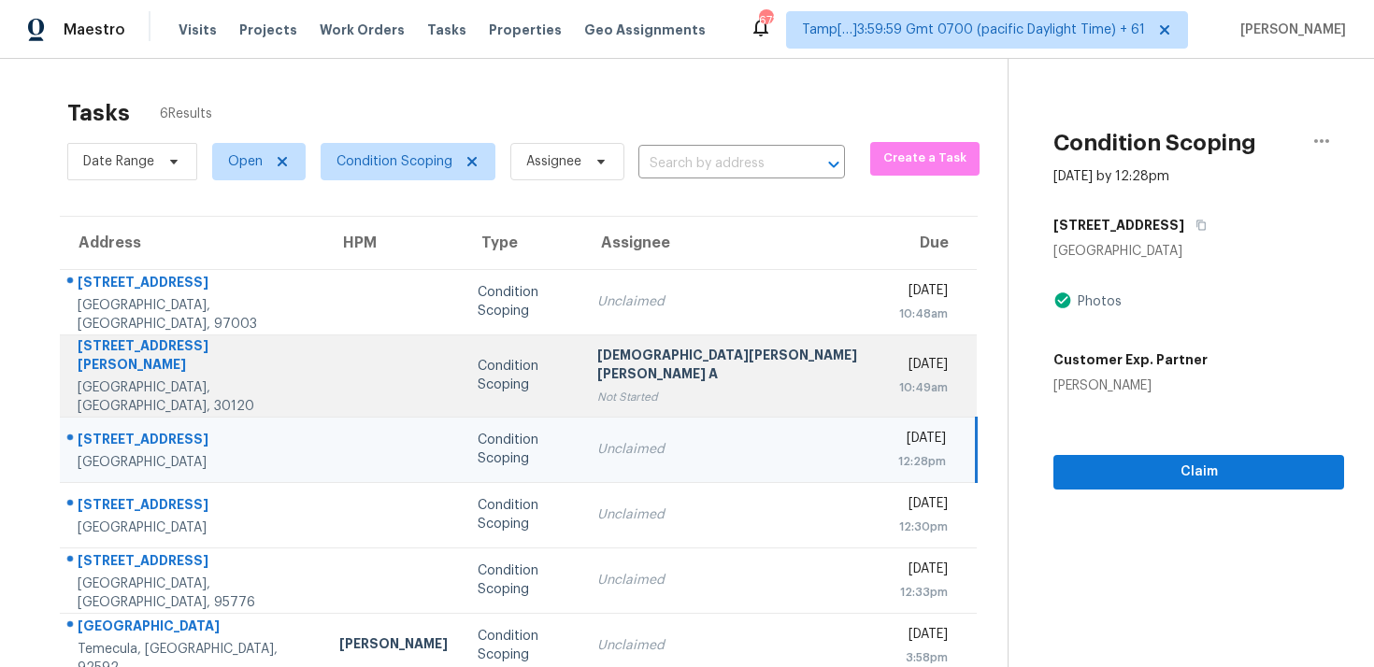
scroll to position [59, 0]
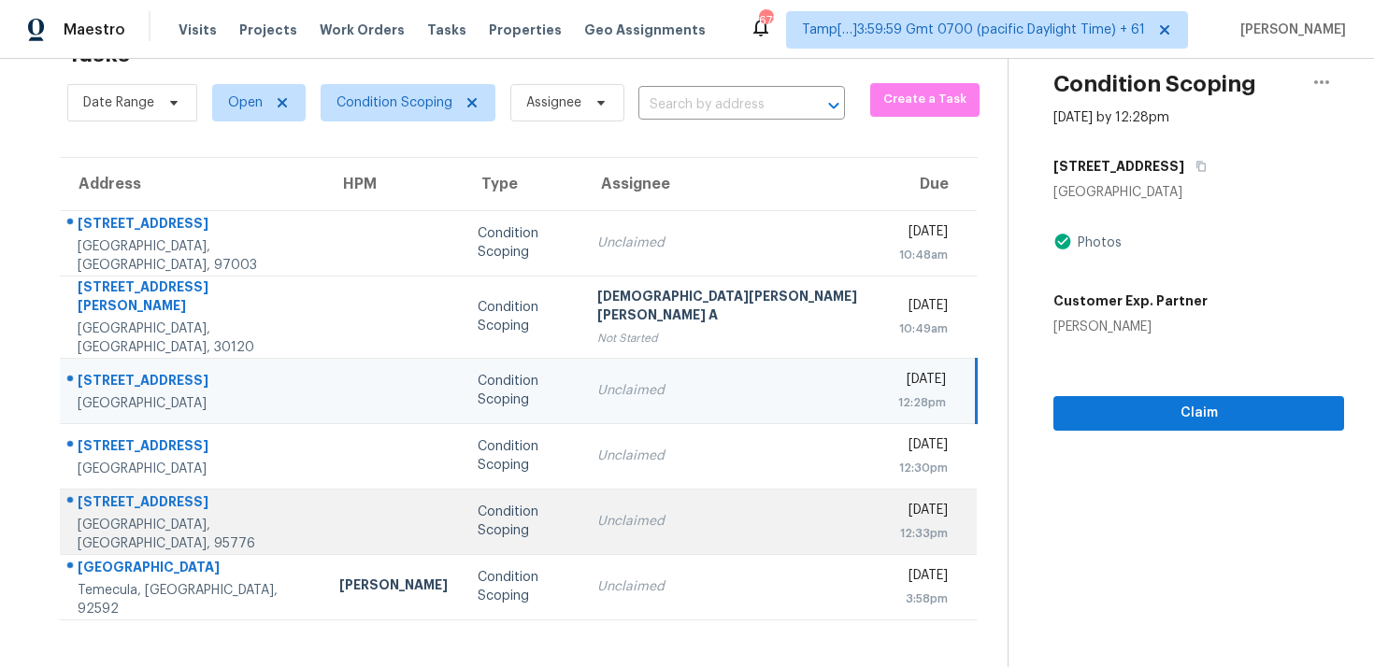
click at [614, 534] on td "Unclaimed" at bounding box center [732, 521] width 301 height 65
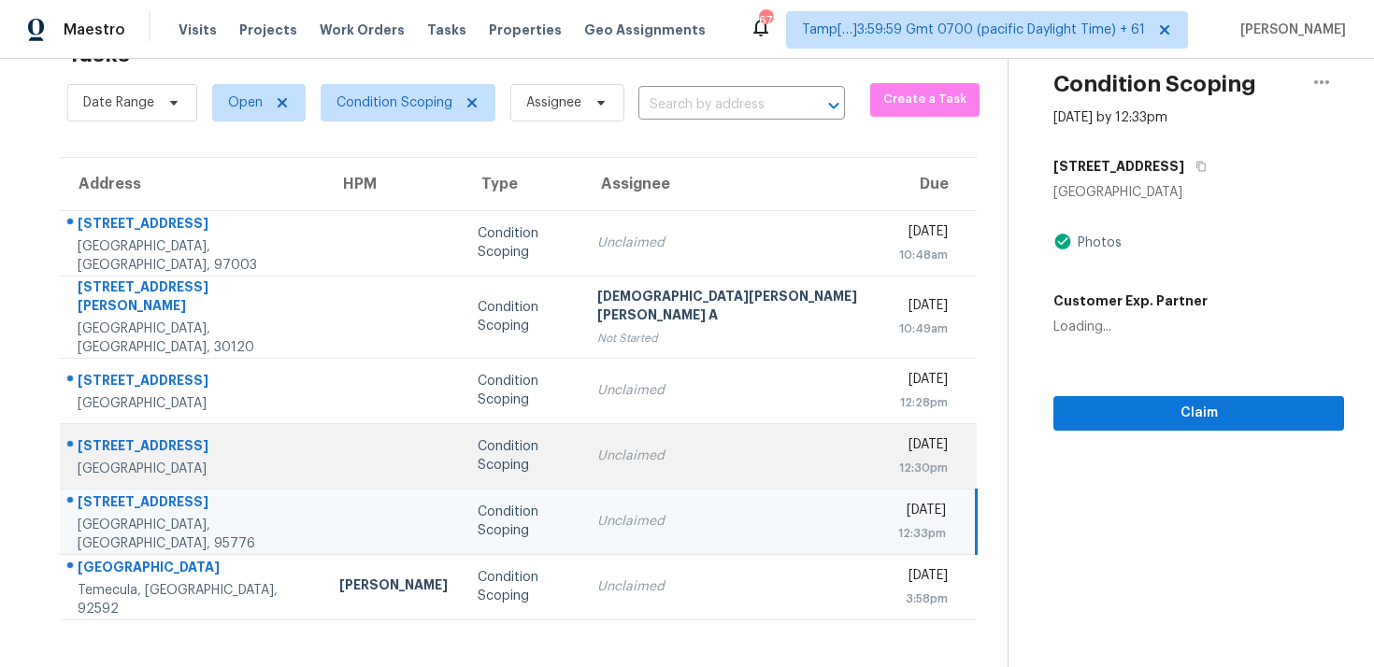
click at [613, 447] on div "Unclaimed" at bounding box center [732, 456] width 271 height 19
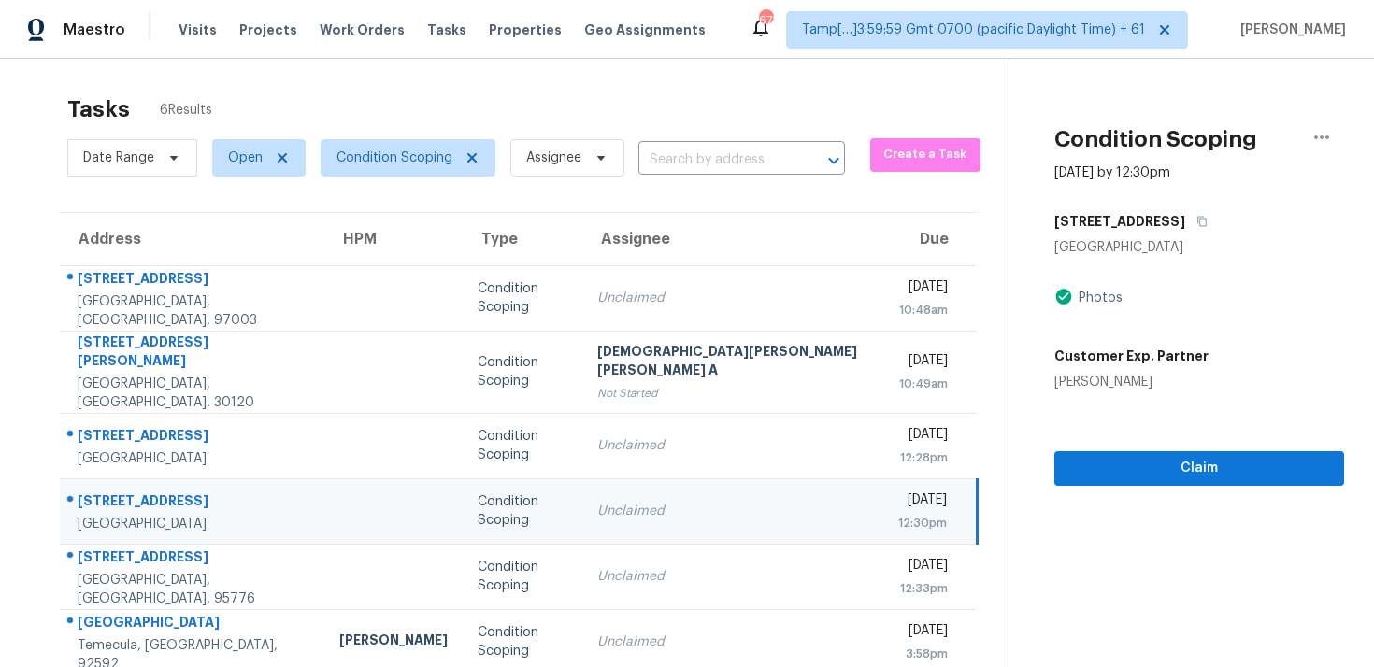
scroll to position [0, 0]
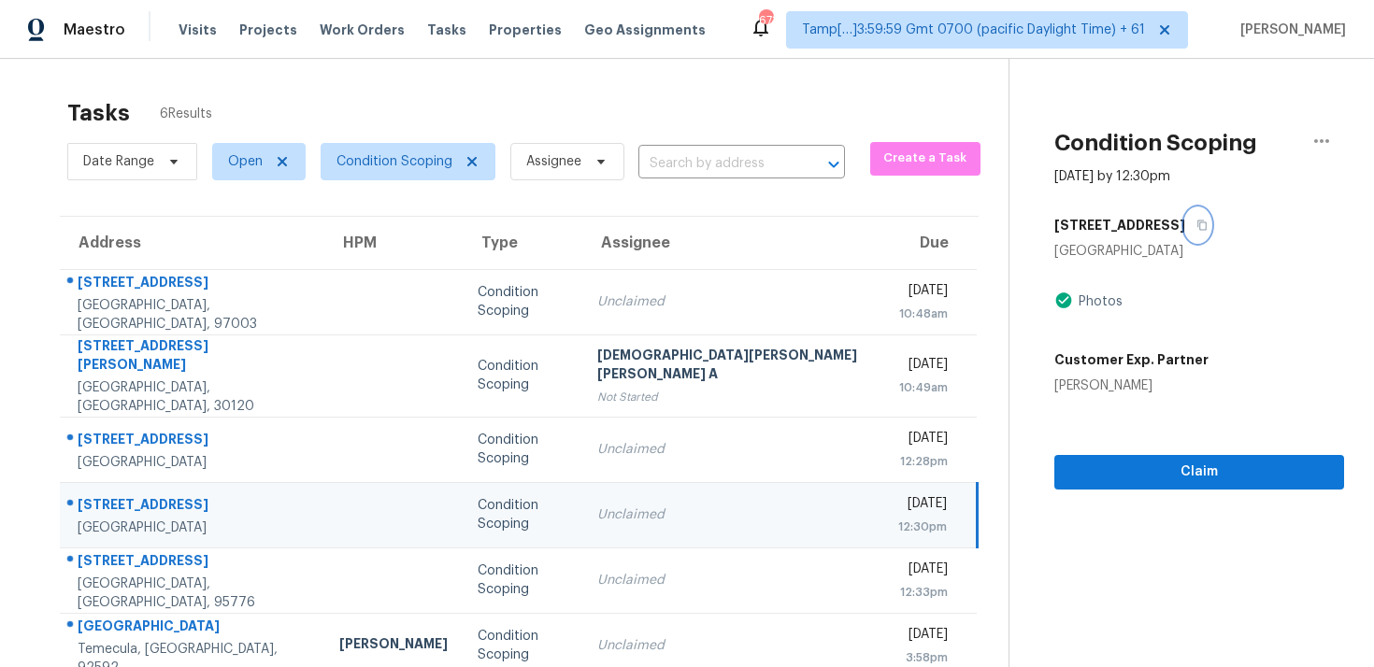
click at [1185, 235] on button "button" at bounding box center [1197, 225] width 25 height 34
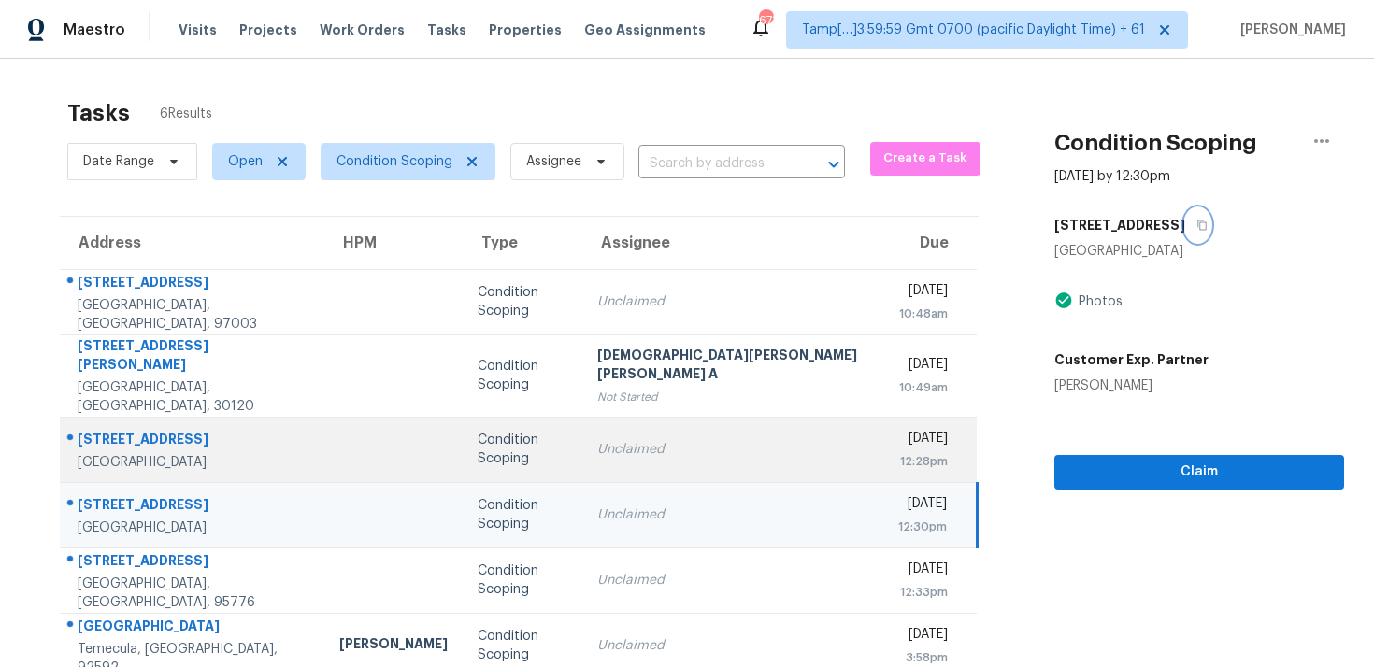
scroll to position [59, 0]
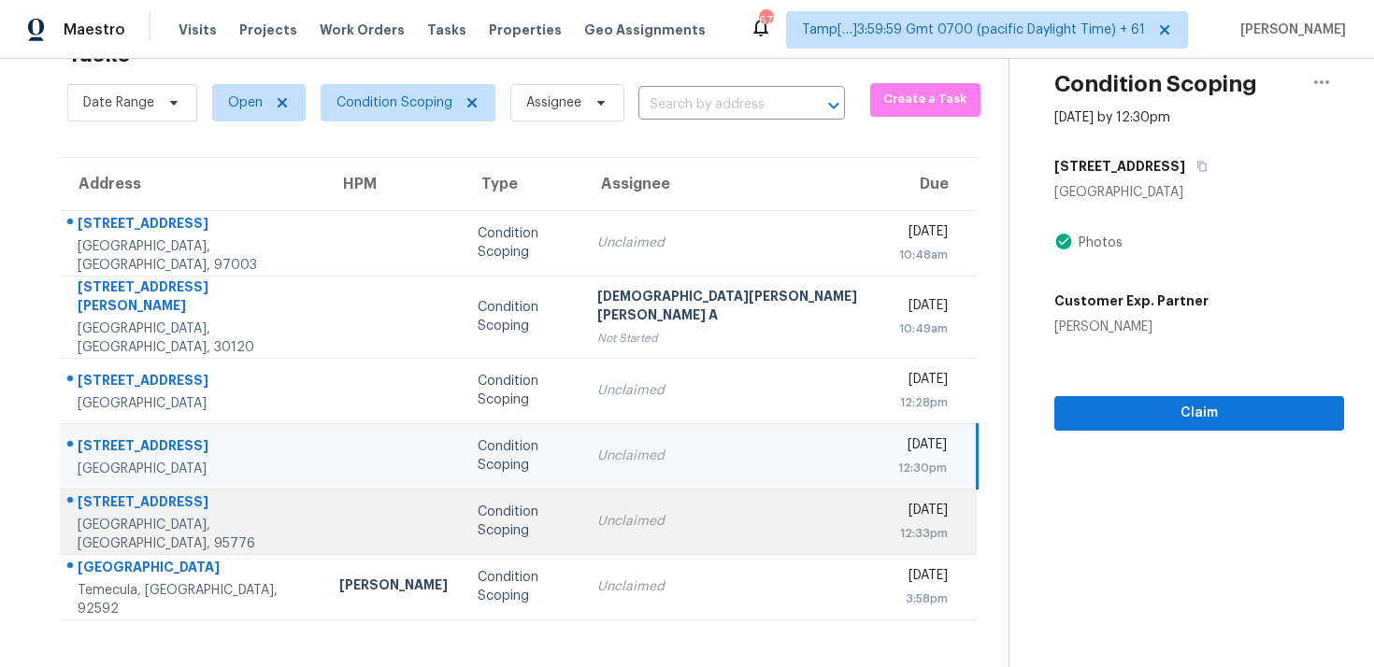
click at [705, 512] on div "Unclaimed" at bounding box center [732, 521] width 271 height 19
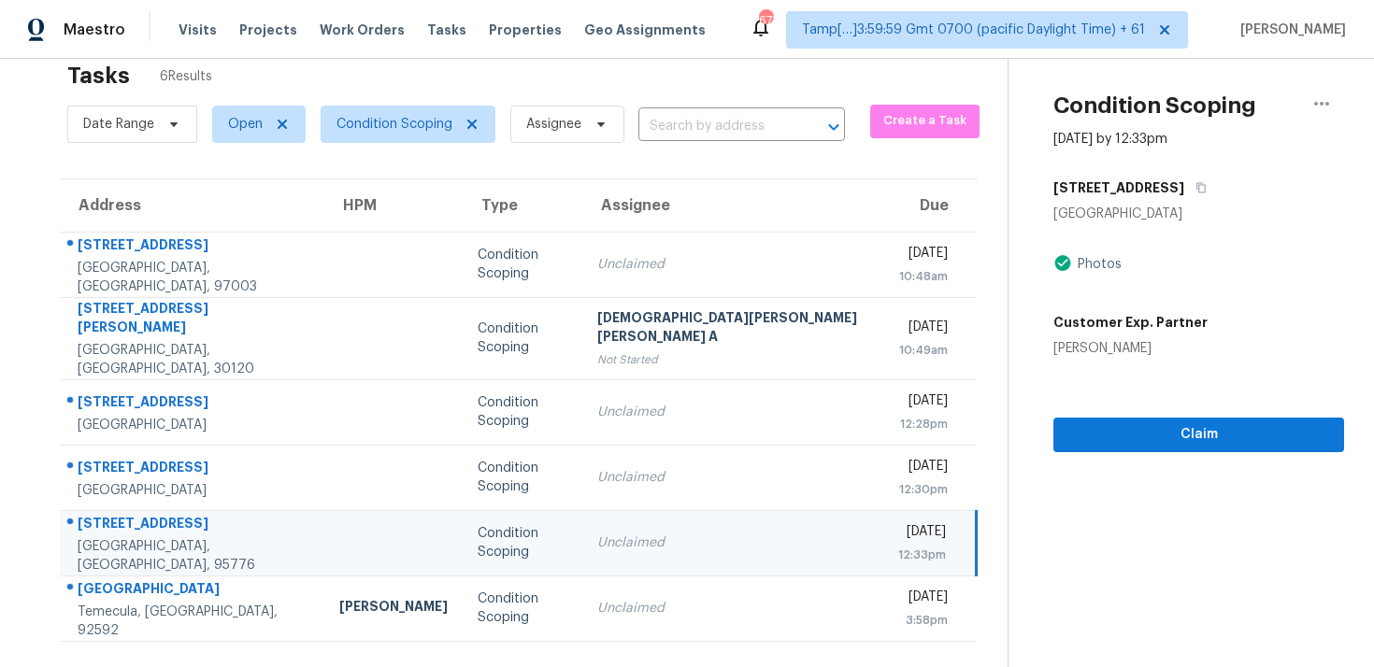
scroll to position [31, 0]
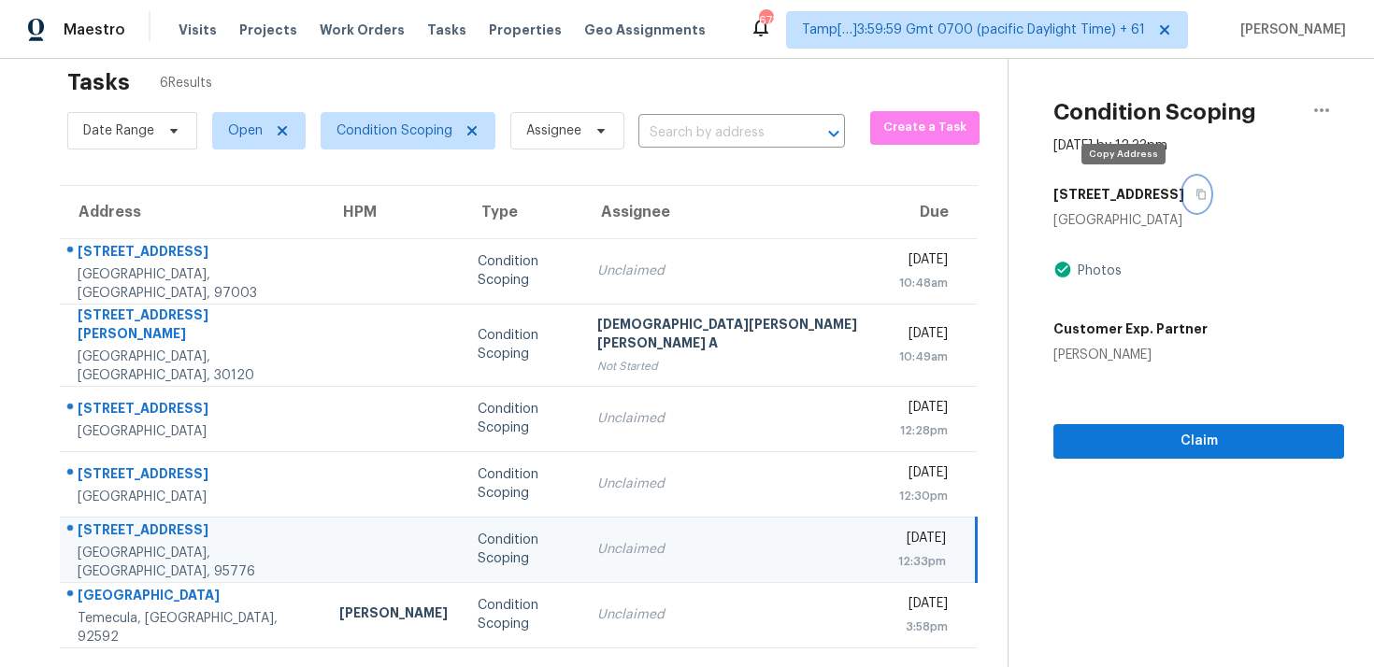
click at [1197, 190] on icon "button" at bounding box center [1201, 195] width 9 height 10
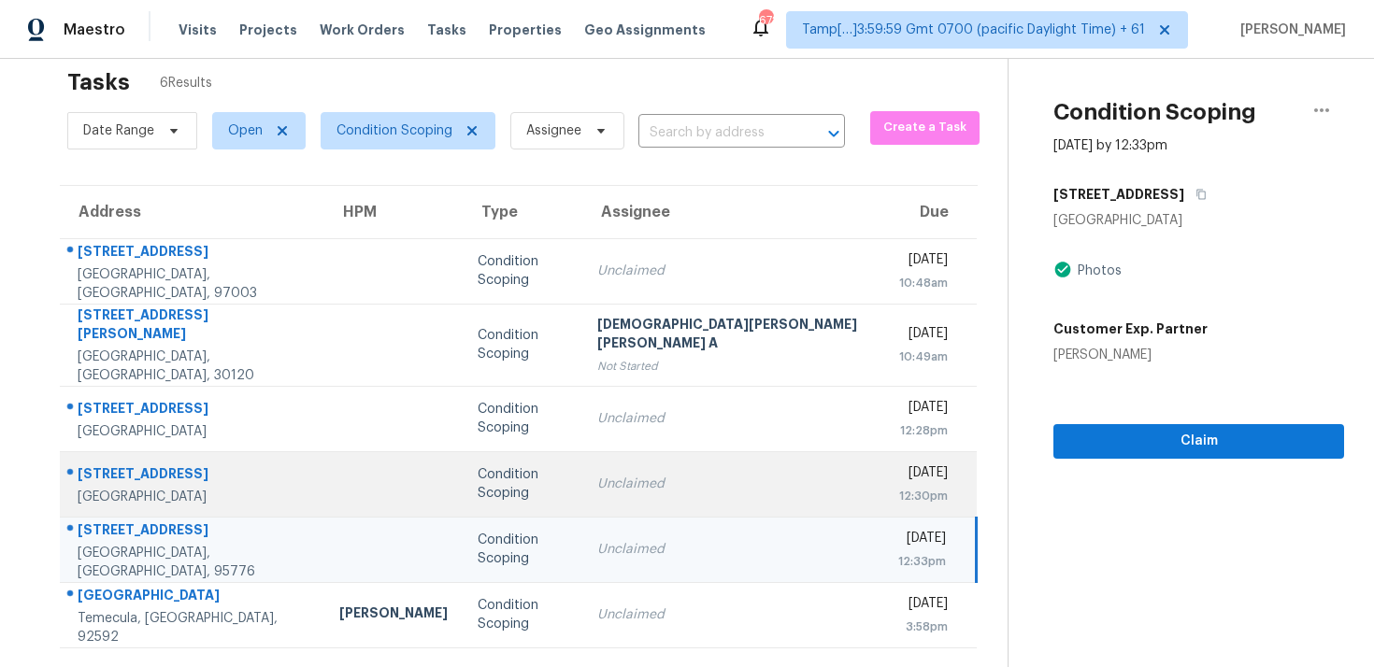
click at [898, 487] on div "12:30pm" at bounding box center [923, 496] width 50 height 19
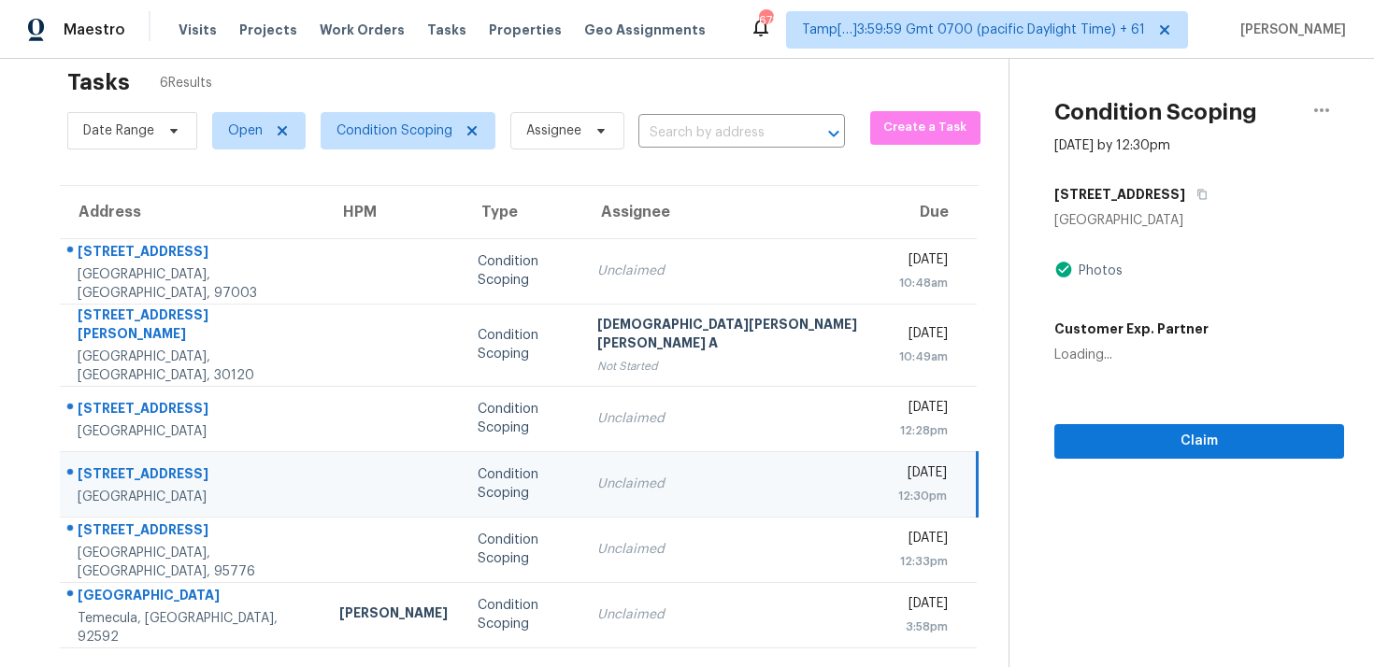
click at [898, 487] on div "12:30pm" at bounding box center [922, 496] width 49 height 19
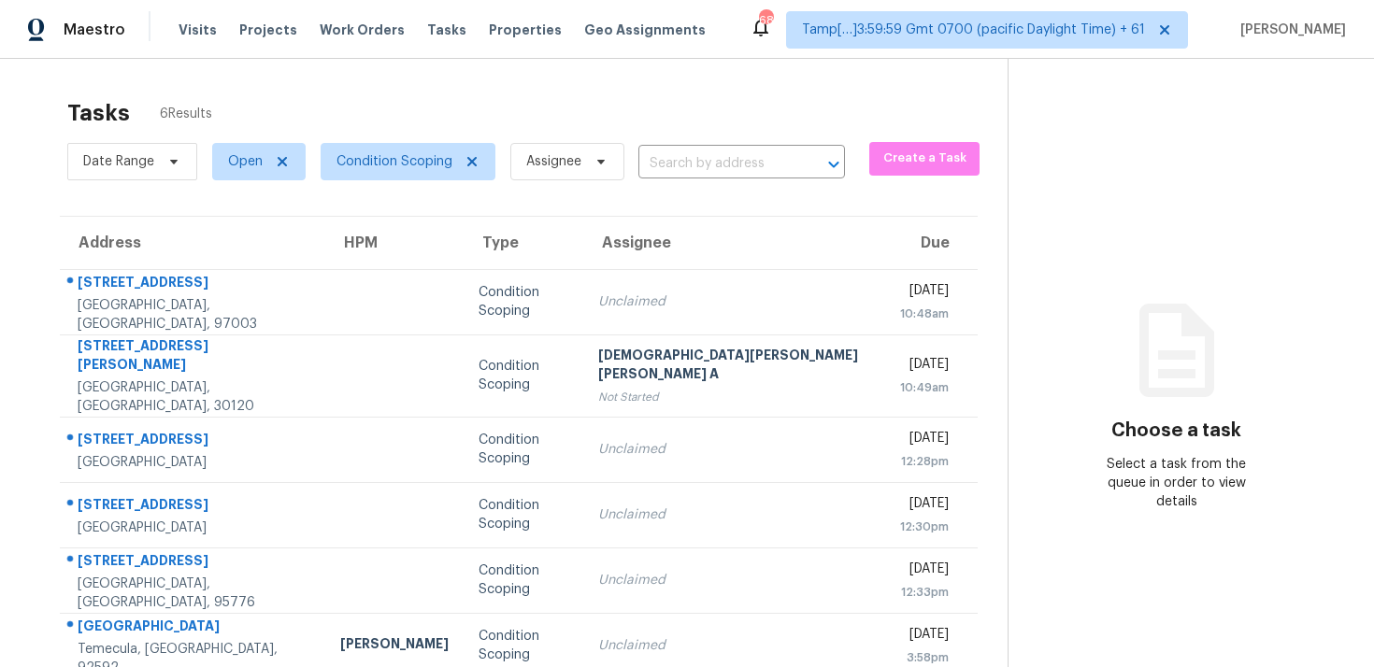
scroll to position [59, 0]
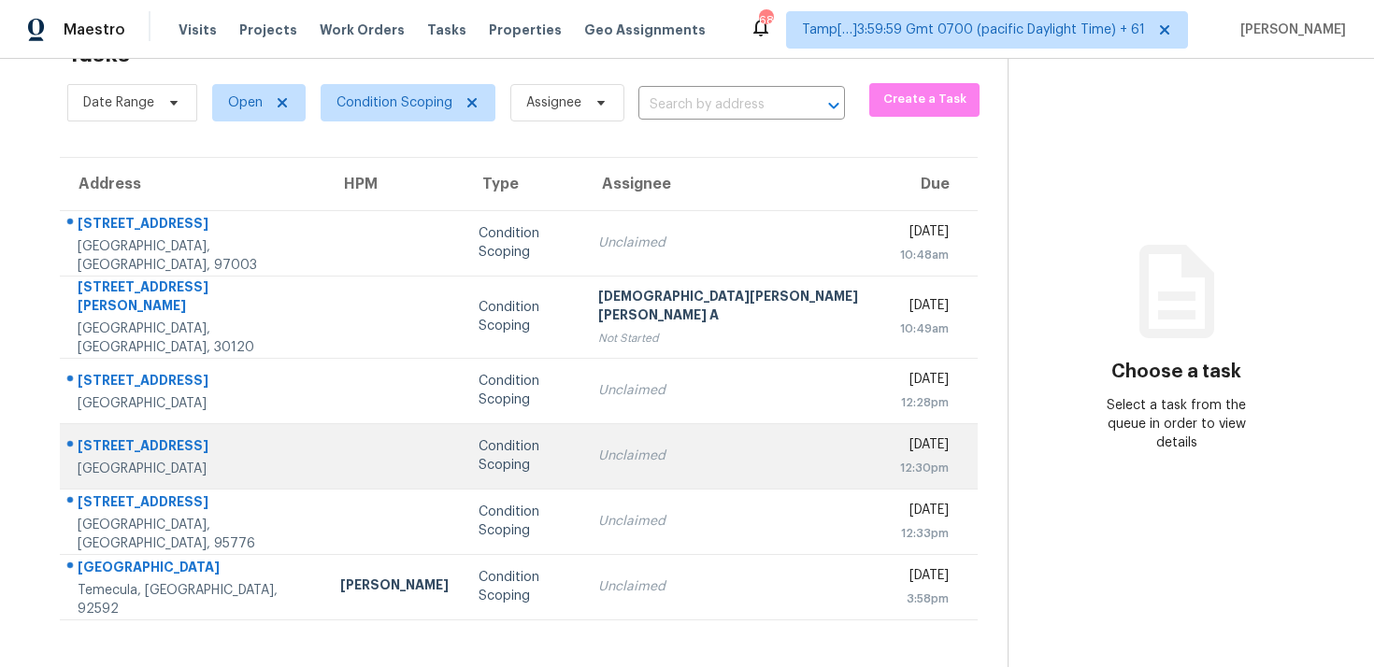
click at [604, 447] on div "Unclaimed" at bounding box center [734, 456] width 272 height 19
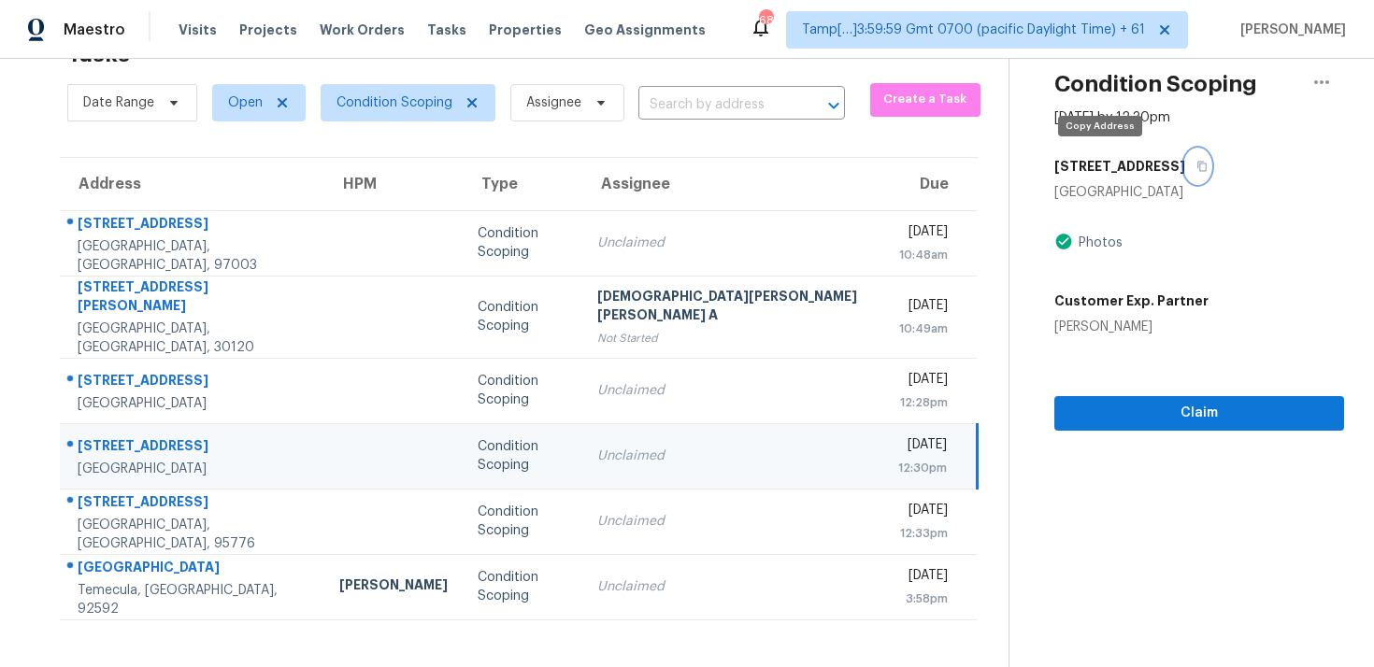
click at [1185, 156] on button "button" at bounding box center [1197, 167] width 25 height 34
click at [898, 436] on div "[DATE]" at bounding box center [922, 447] width 49 height 23
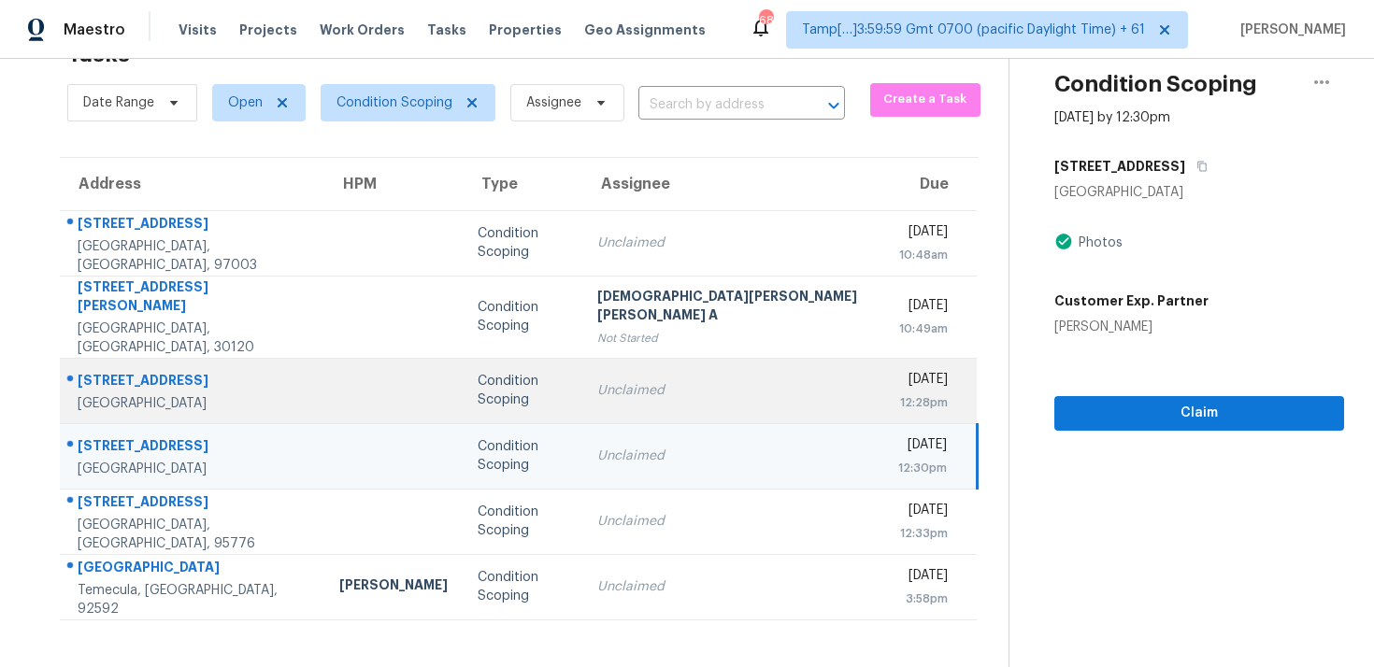
click at [691, 381] on div "Unclaimed" at bounding box center [732, 390] width 271 height 19
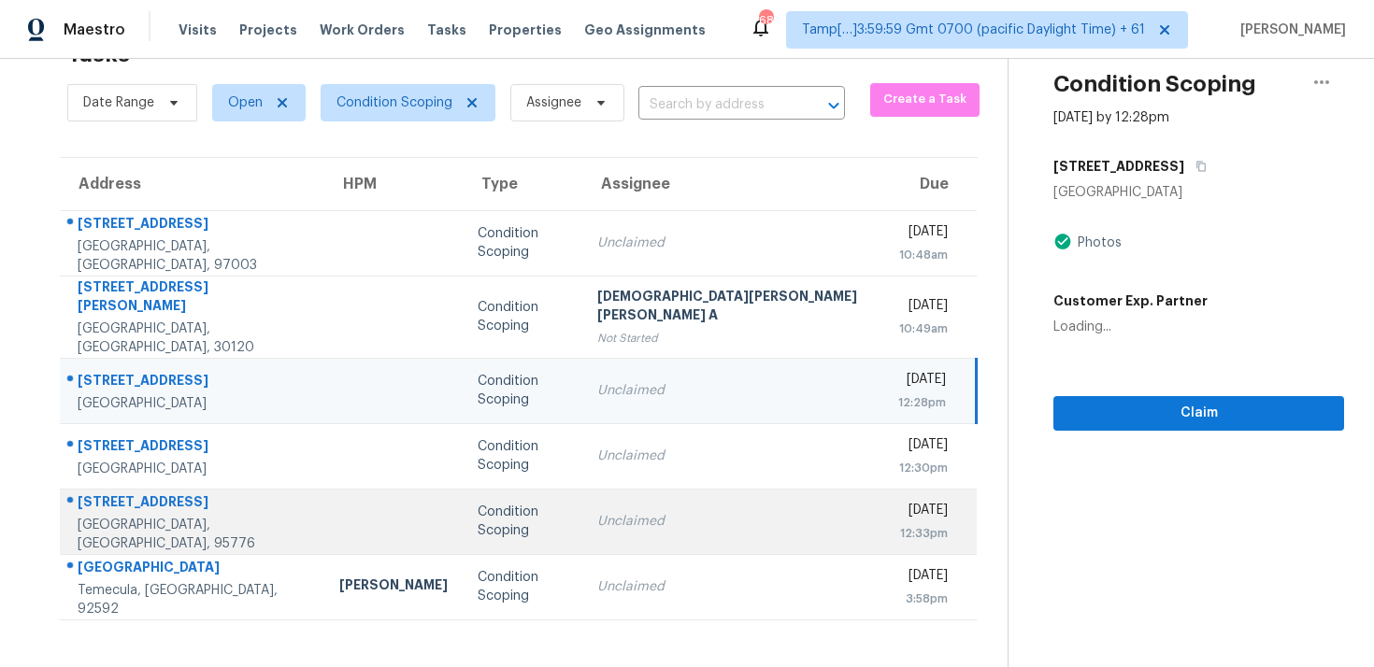
click at [687, 518] on td "Unclaimed" at bounding box center [732, 521] width 301 height 65
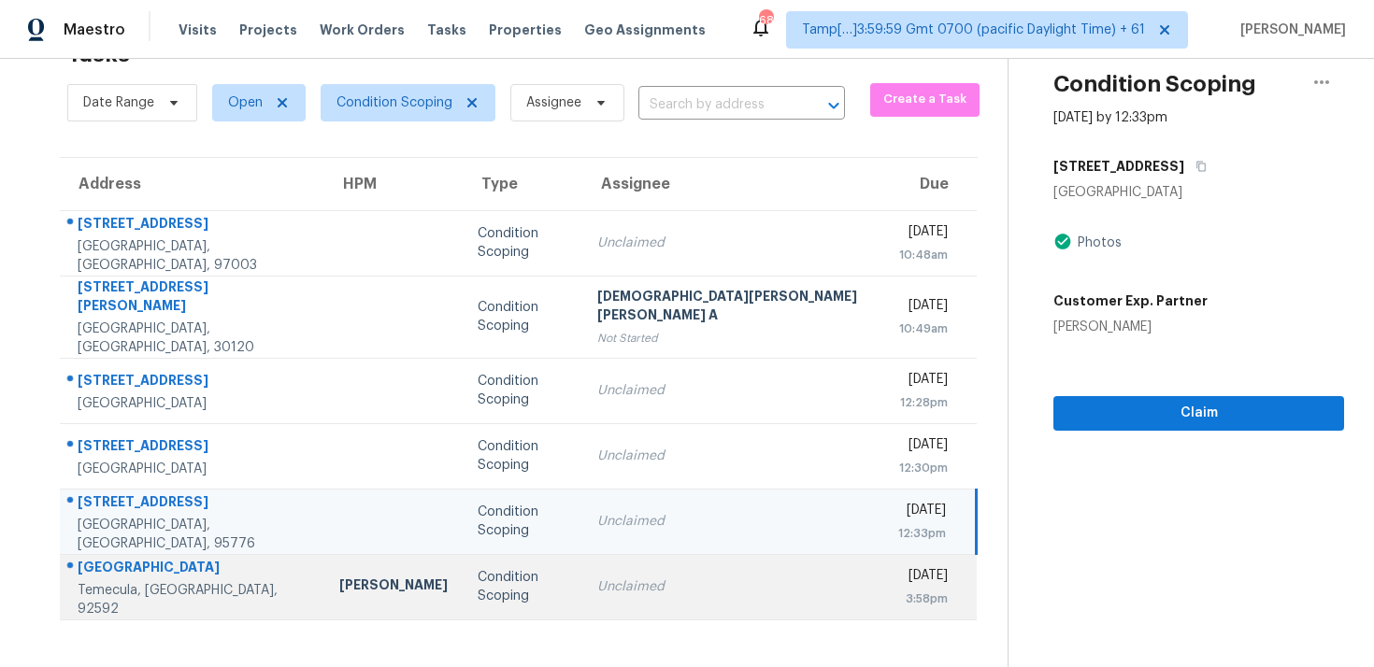
click at [898, 590] on div "3:58pm" at bounding box center [923, 599] width 50 height 19
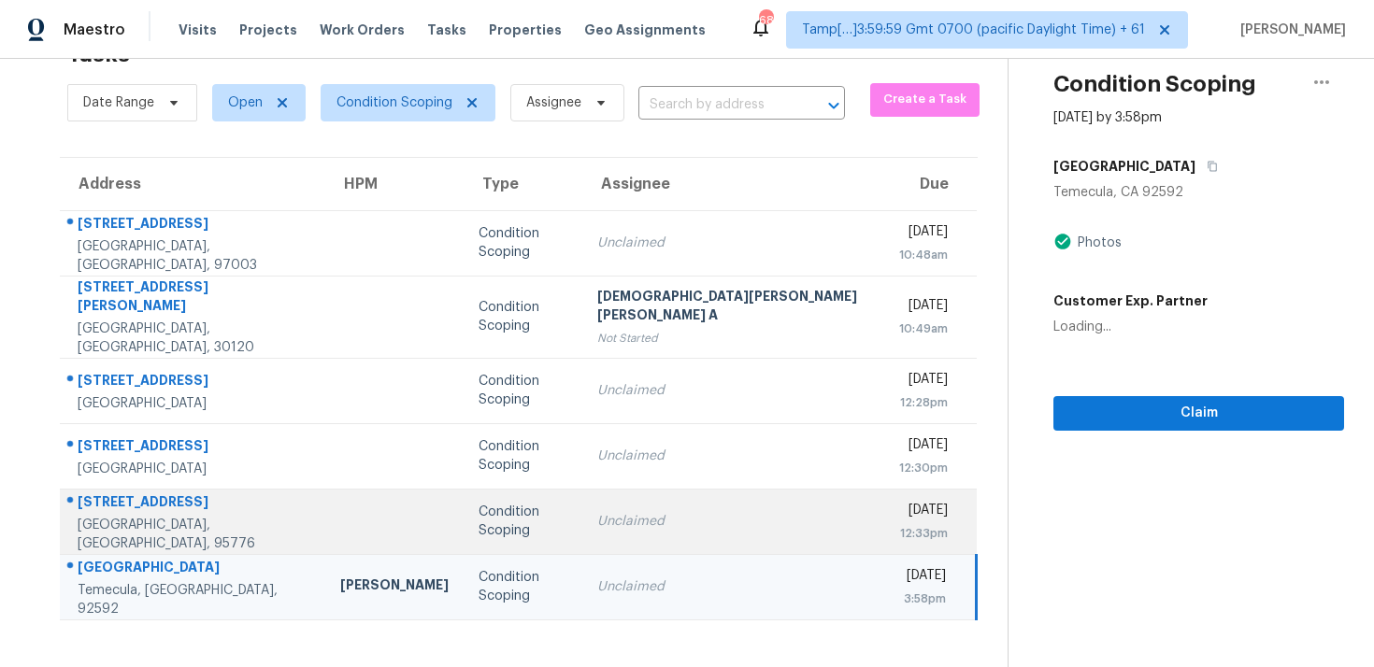
click at [899, 501] on div "[DATE]" at bounding box center [923, 512] width 49 height 23
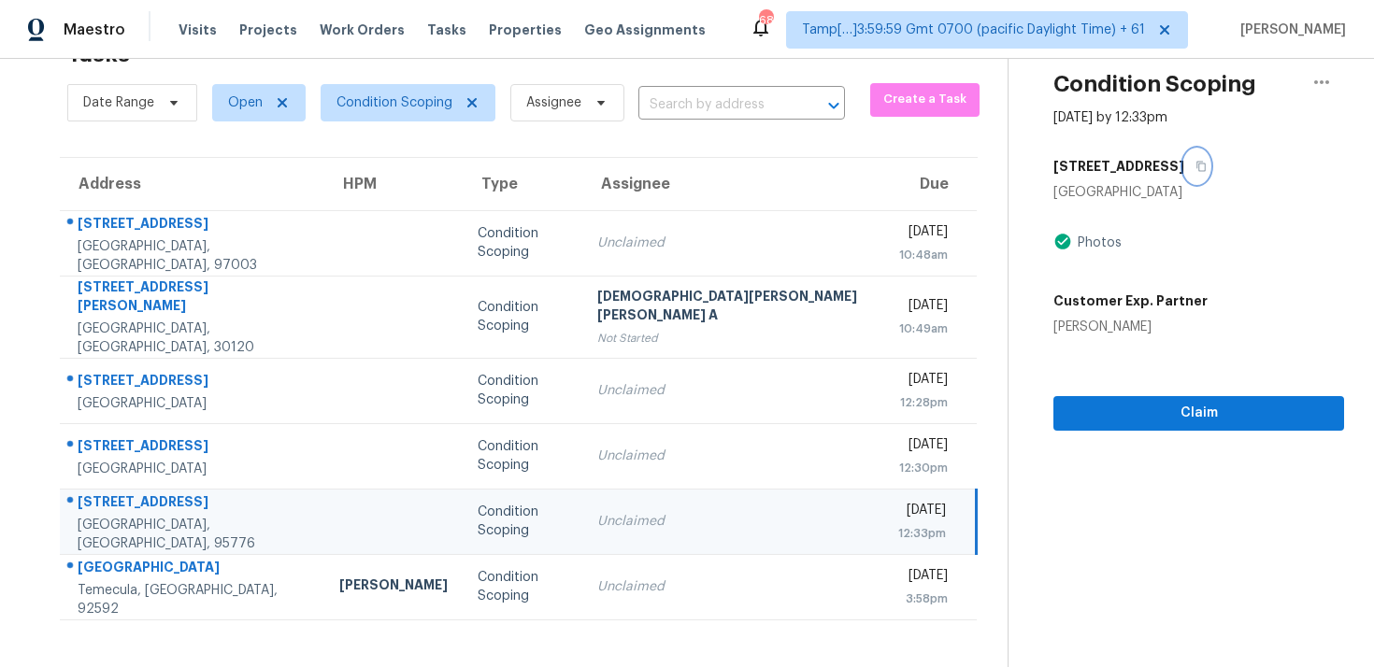
click at [1184, 164] on button "button" at bounding box center [1196, 167] width 25 height 34
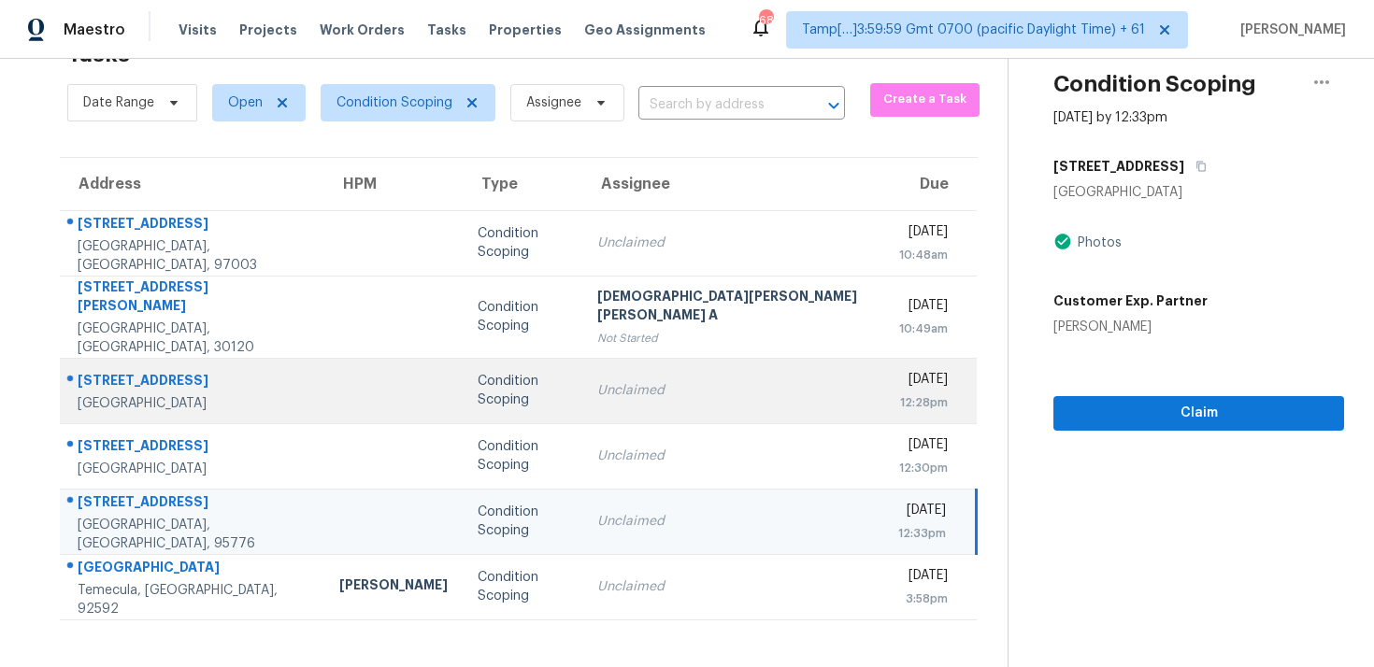
click at [478, 375] on div "Condition Scoping" at bounding box center [523, 390] width 90 height 37
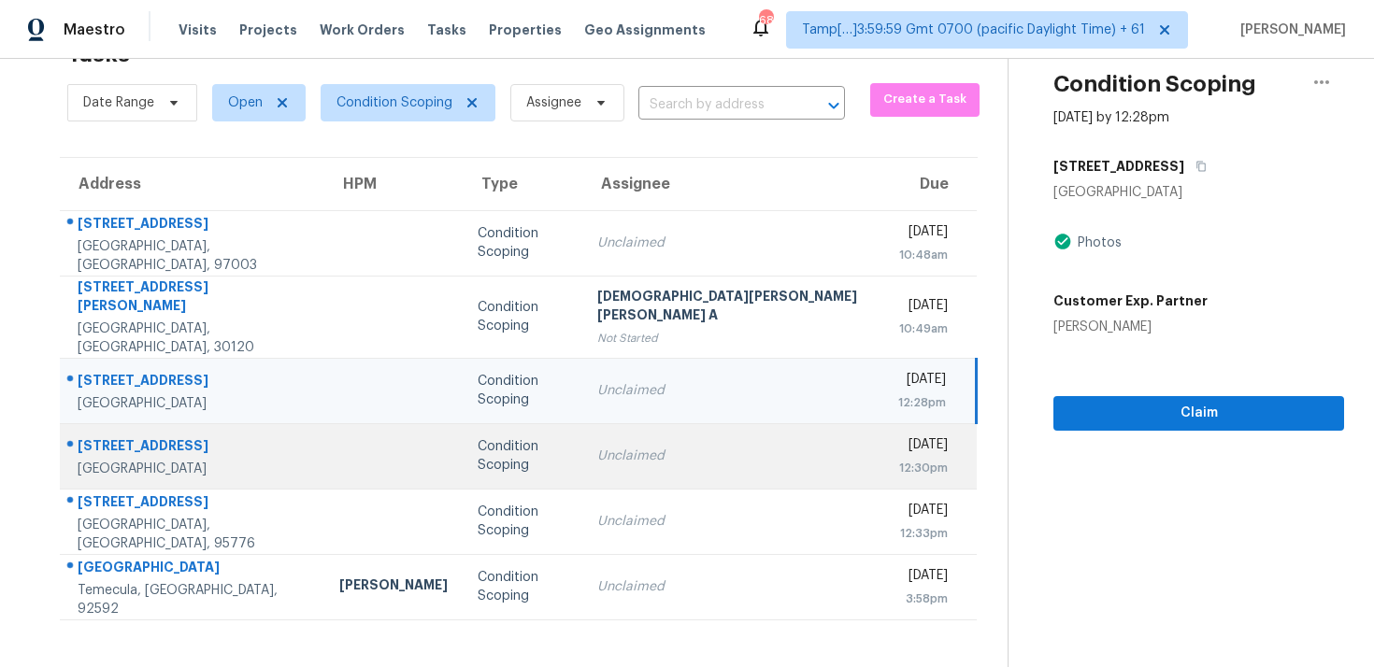
click at [478, 423] on td "Condition Scoping" at bounding box center [523, 455] width 120 height 65
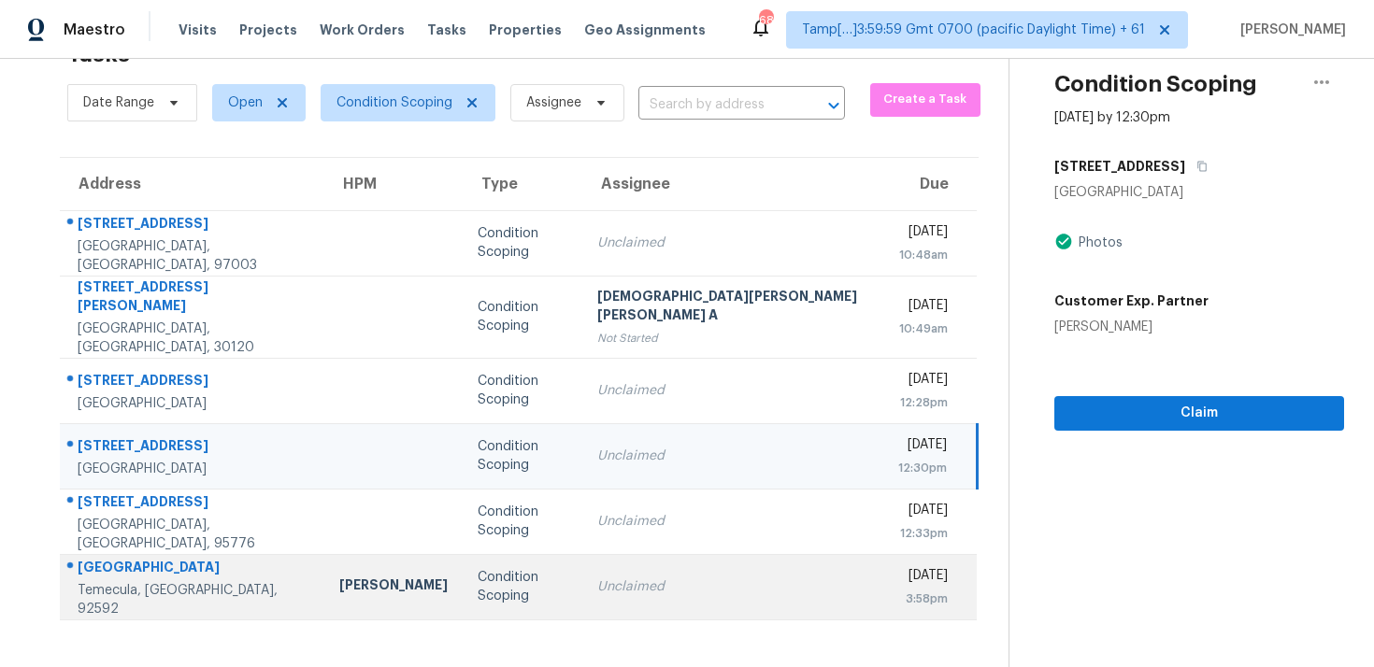
click at [597, 578] on div "Unclaimed" at bounding box center [732, 587] width 271 height 19
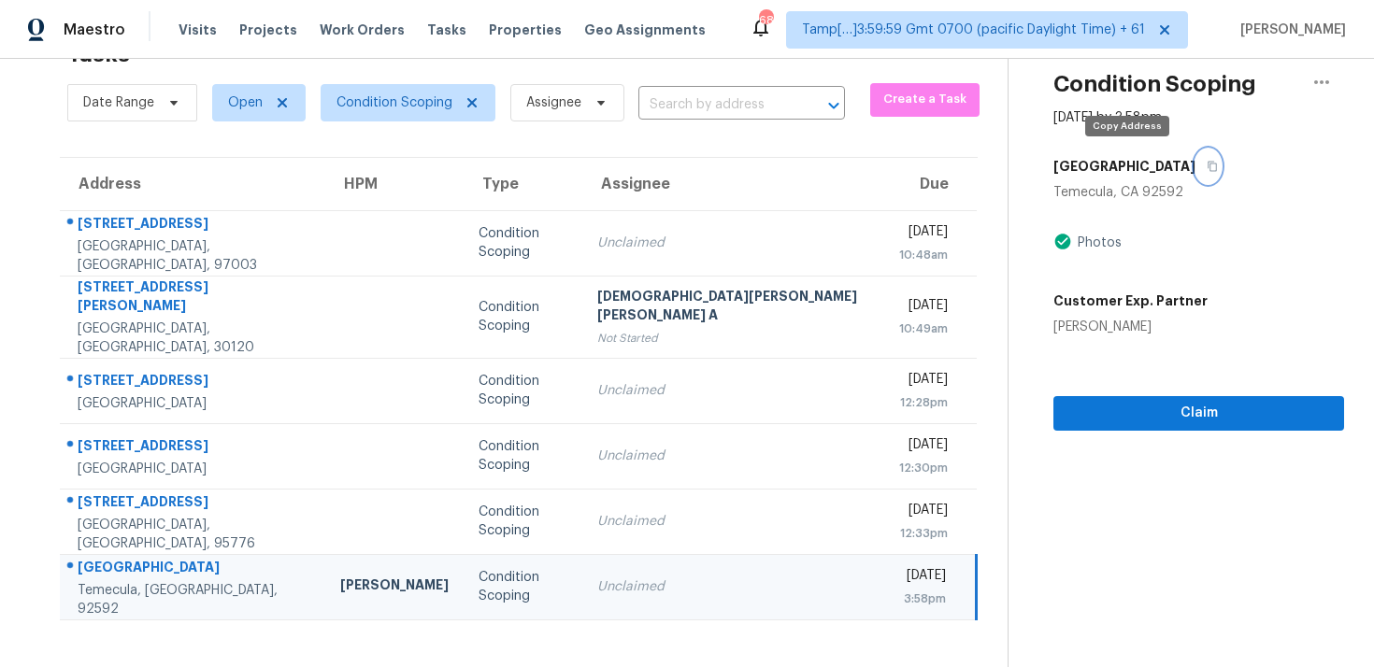
click at [1207, 165] on icon "button" at bounding box center [1212, 166] width 11 height 11
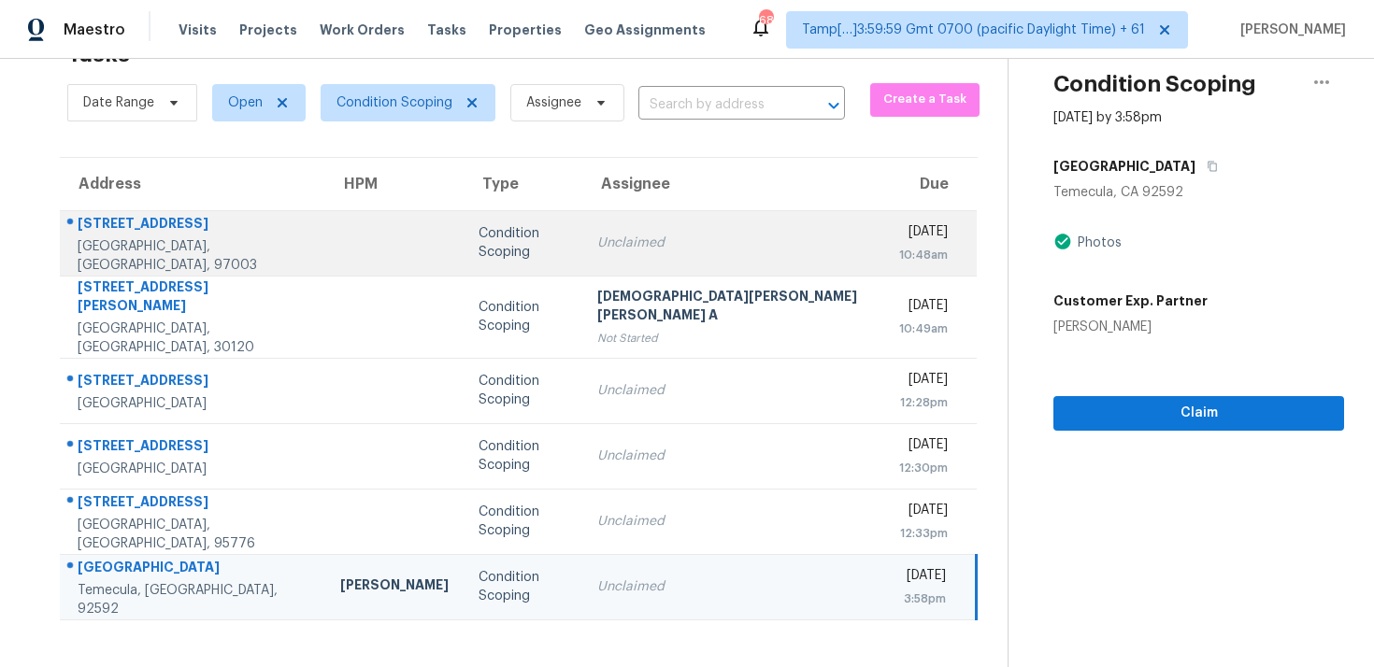
click at [479, 237] on div "Condition Scoping" at bounding box center [524, 242] width 90 height 37
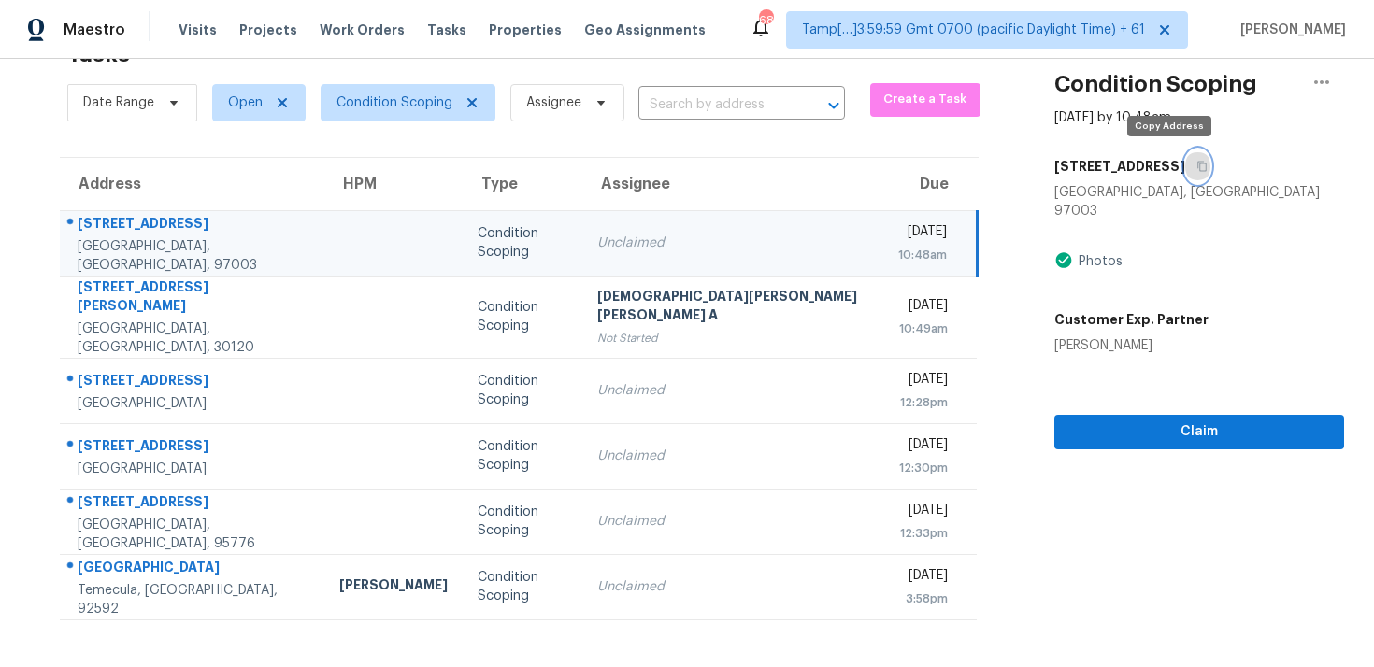
click at [1196, 165] on icon "button" at bounding box center [1201, 166] width 11 height 11
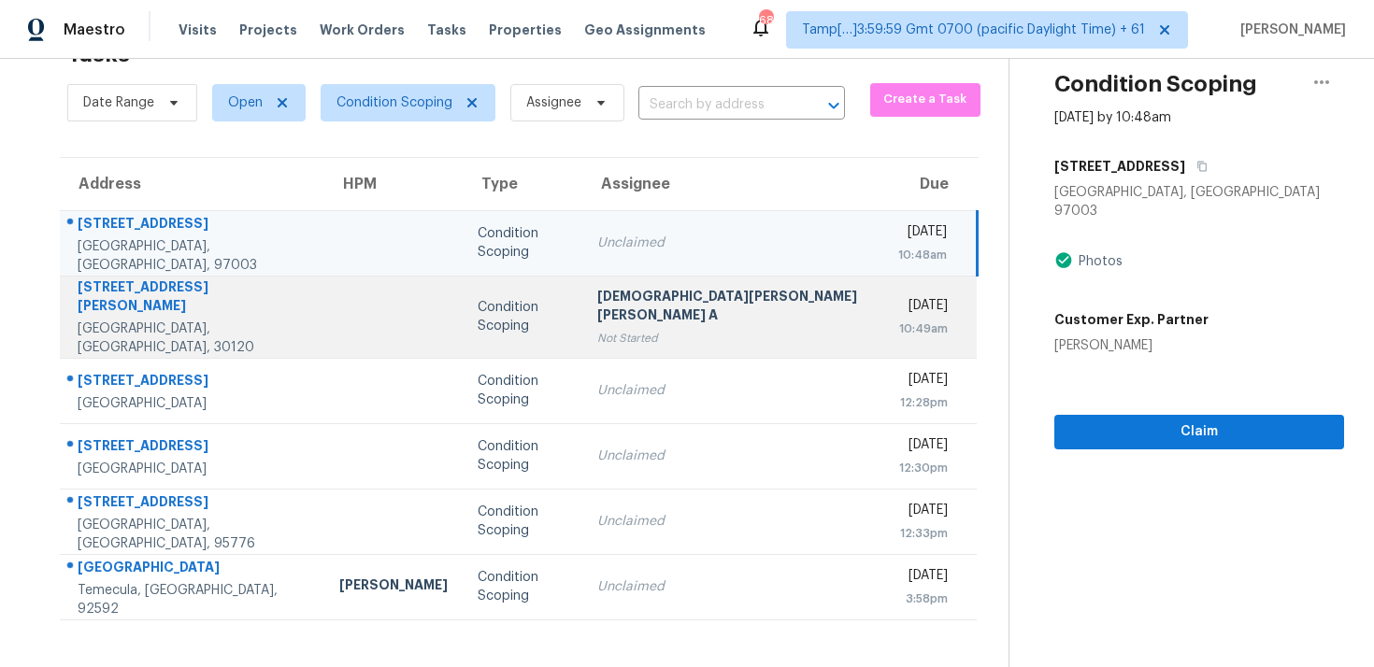
click at [324, 302] on td at bounding box center [393, 317] width 138 height 82
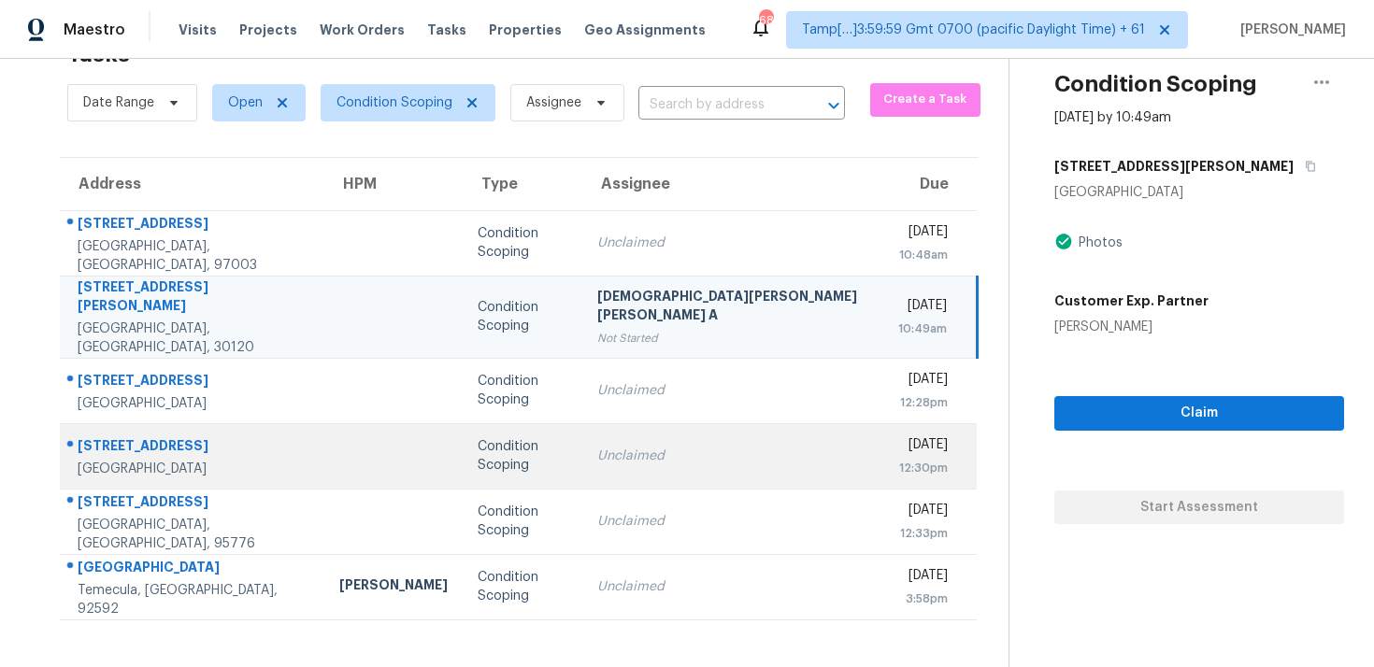
click at [668, 447] on div "Unclaimed" at bounding box center [732, 456] width 271 height 19
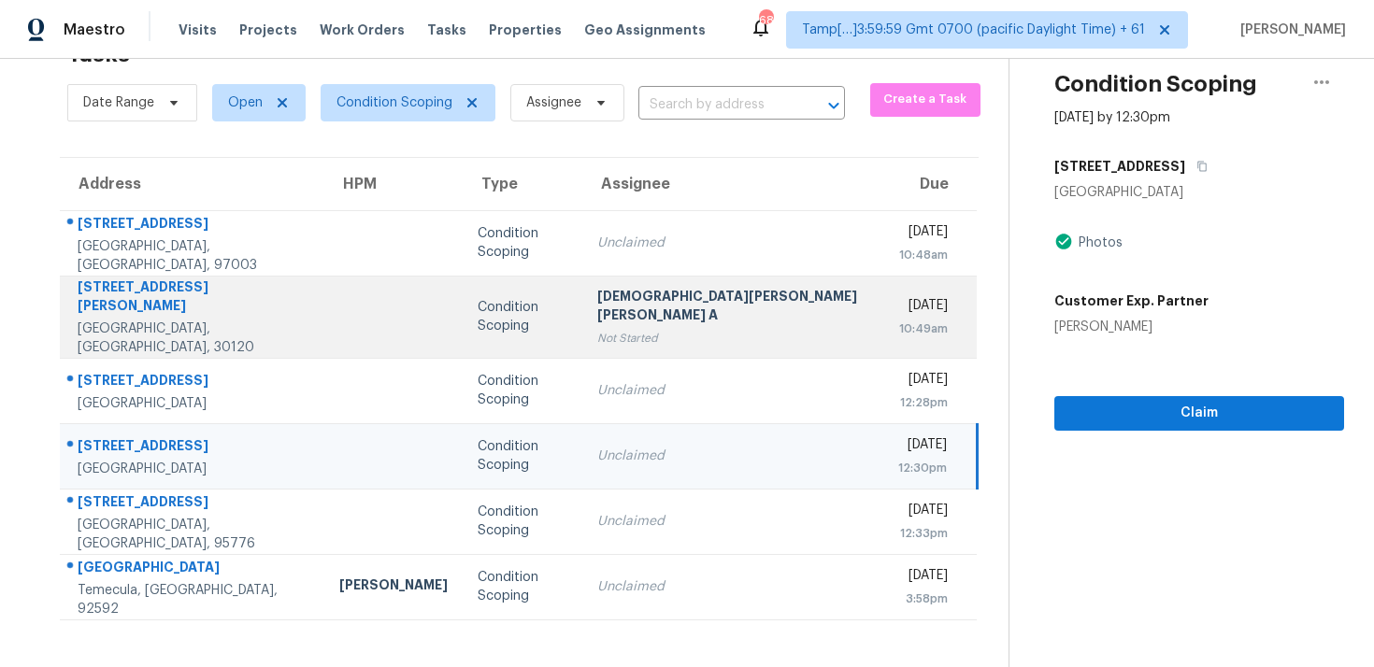
click at [883, 286] on td "Tue, Sep 23rd 2025 10:49am" at bounding box center [930, 317] width 94 height 82
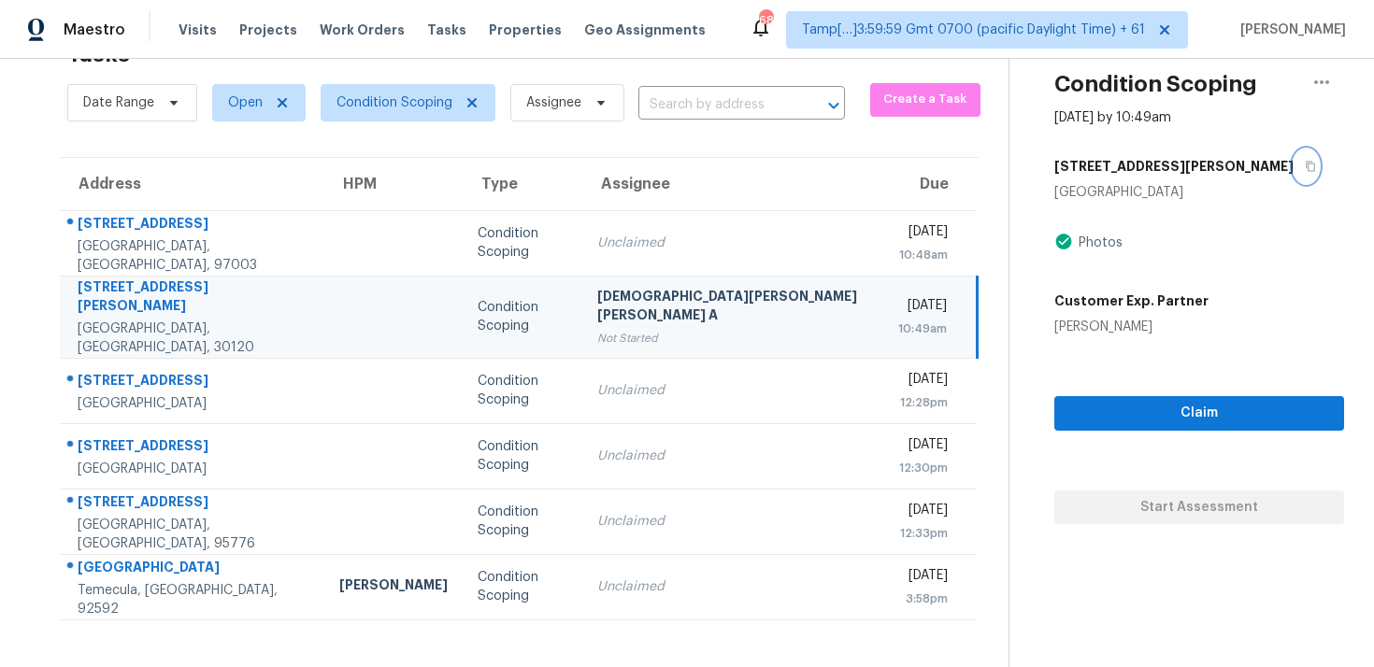
click at [1294, 174] on button "button" at bounding box center [1306, 167] width 25 height 34
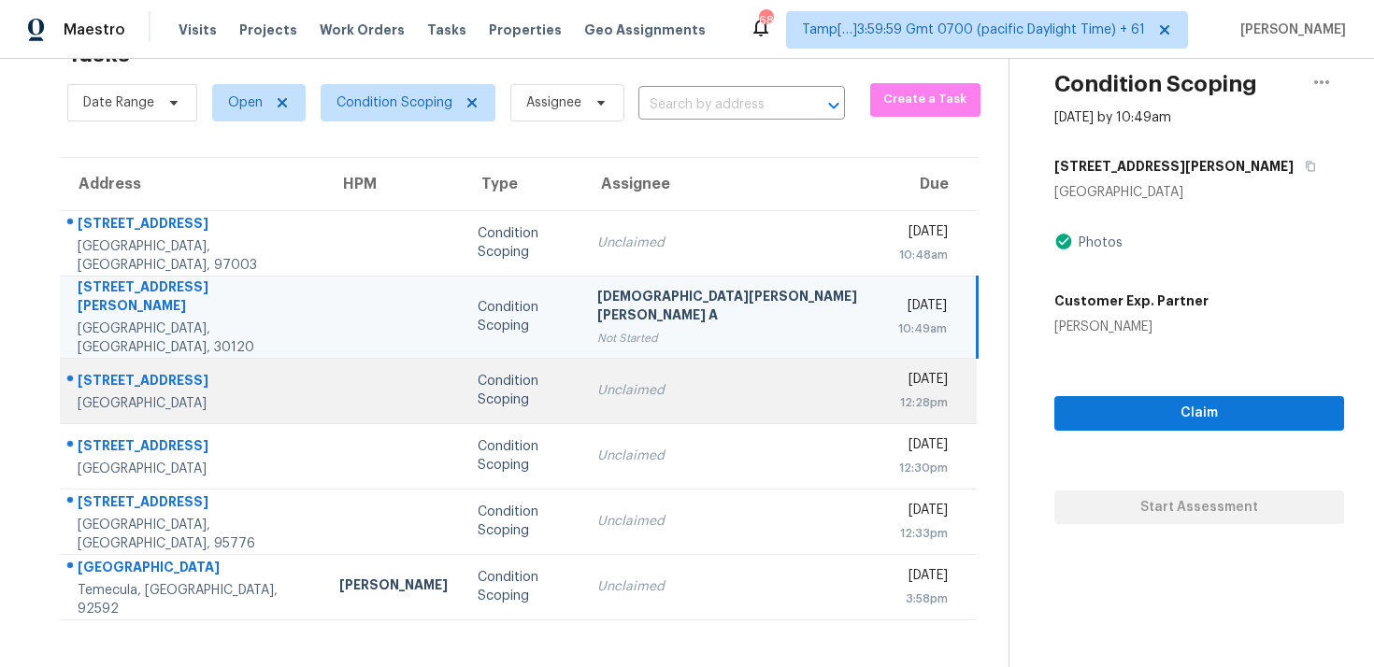
click at [463, 364] on td "Condition Scoping" at bounding box center [522, 390] width 119 height 65
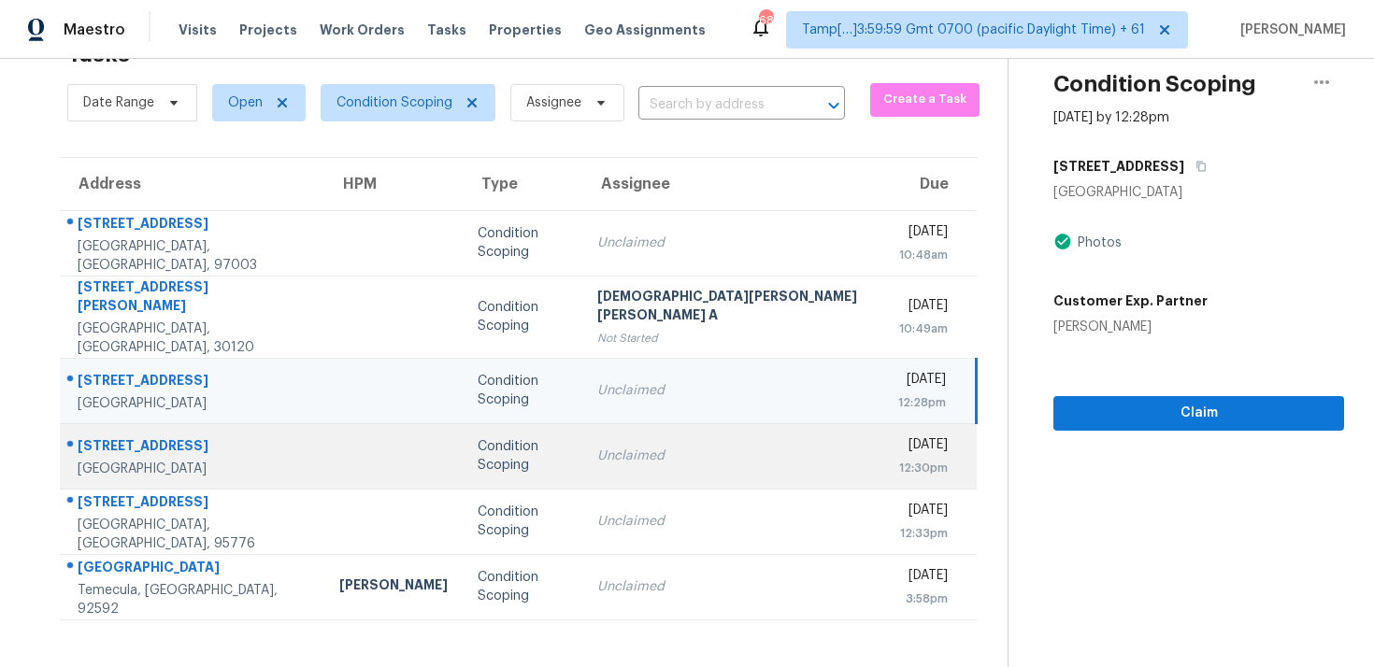
click at [492, 423] on td "Condition Scoping" at bounding box center [523, 455] width 120 height 65
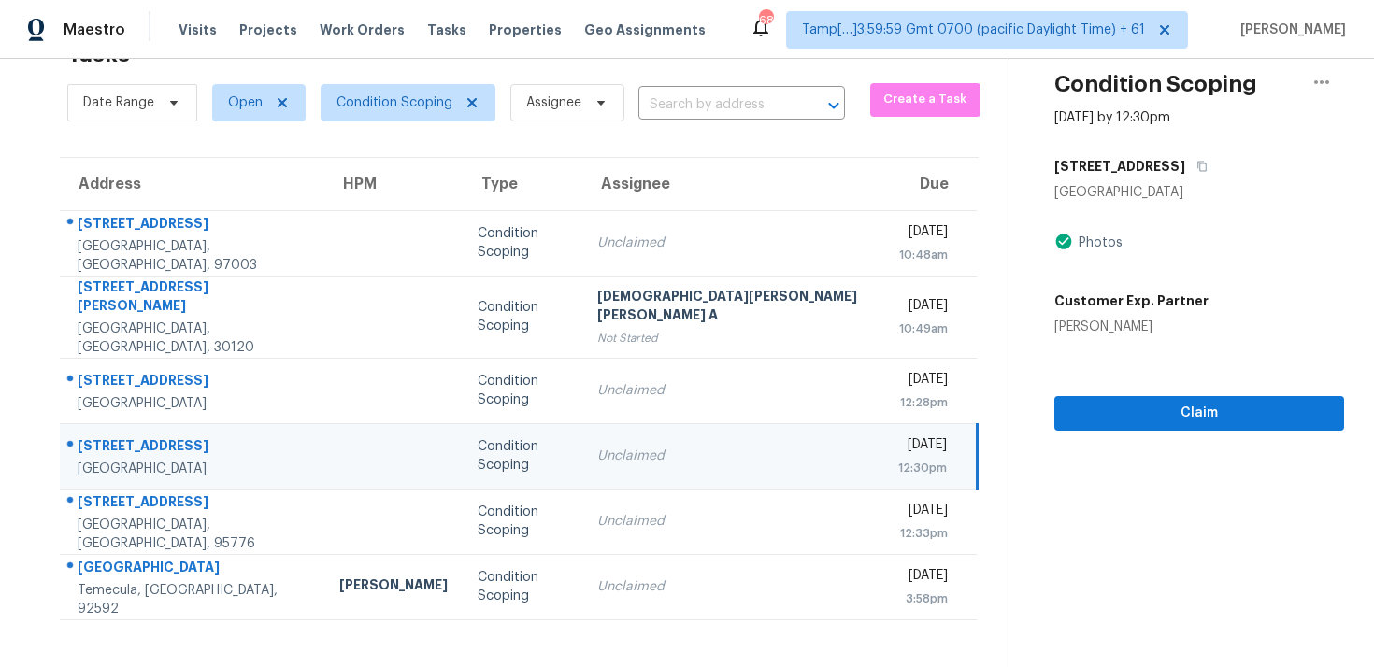
scroll to position [0, 0]
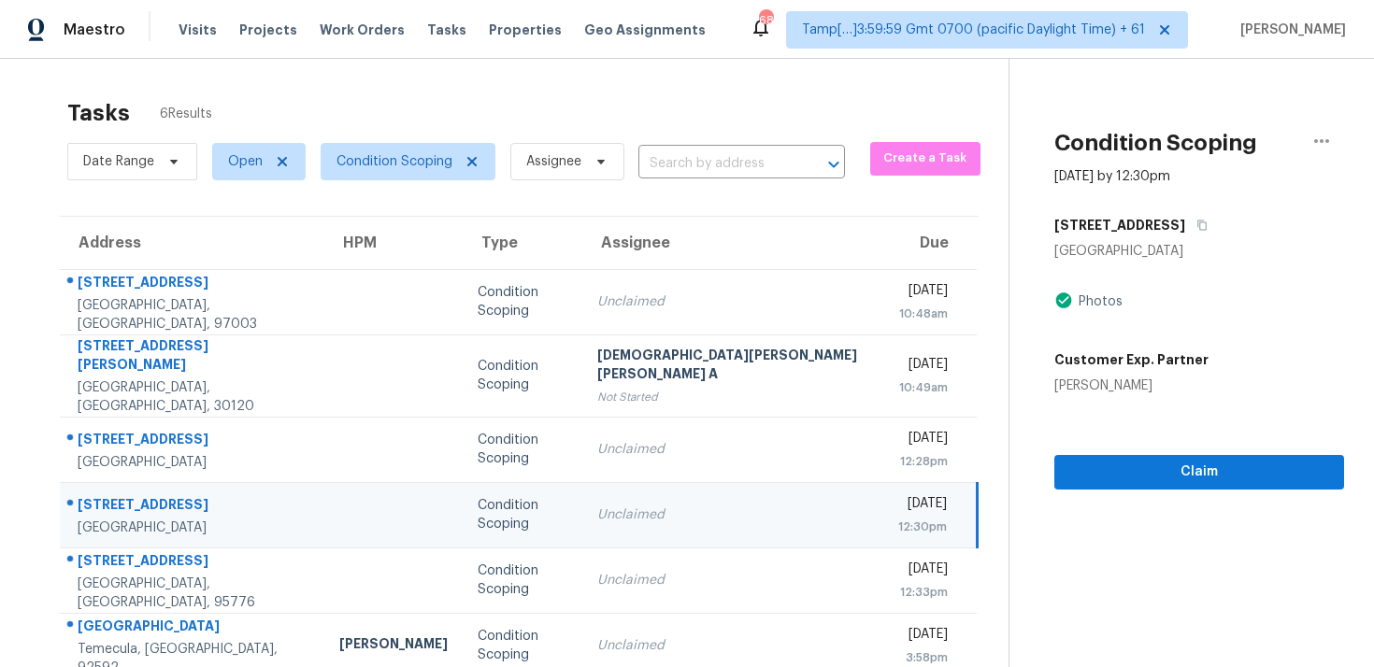
click at [1114, 236] on div "56 Anacapa Ct" at bounding box center [1199, 225] width 290 height 34
click at [1185, 221] on button "button" at bounding box center [1197, 225] width 25 height 34
click at [613, 488] on td "Unclaimed" at bounding box center [732, 514] width 301 height 65
click at [1096, 469] on span "Claim" at bounding box center [1199, 472] width 260 height 23
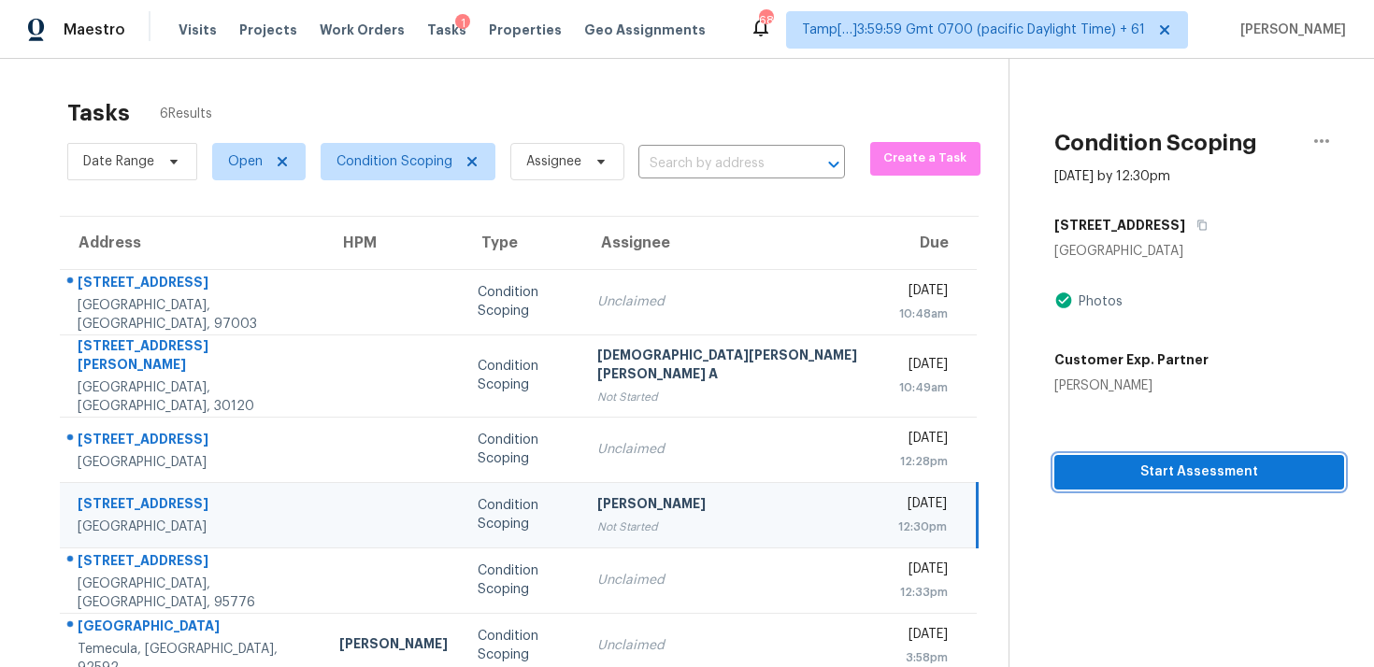
click at [1141, 479] on span "Start Assessment" at bounding box center [1199, 472] width 260 height 23
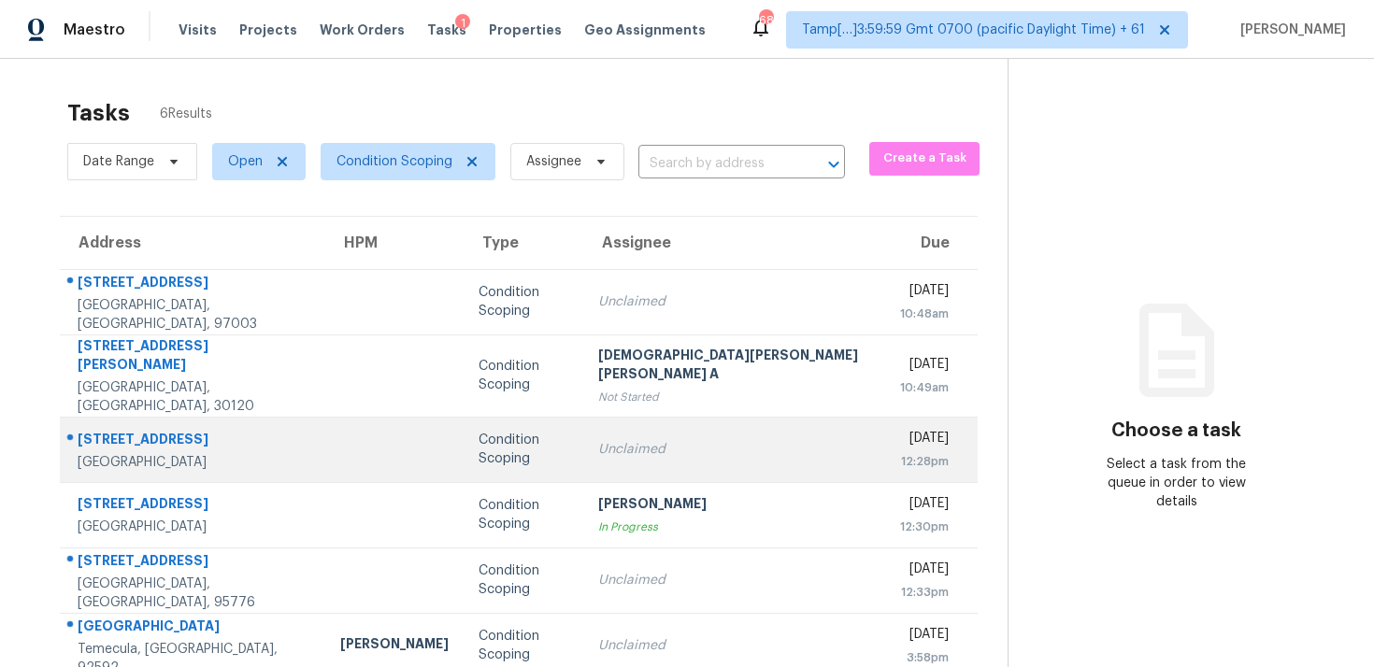
click at [464, 418] on td "Condition Scoping" at bounding box center [524, 449] width 120 height 65
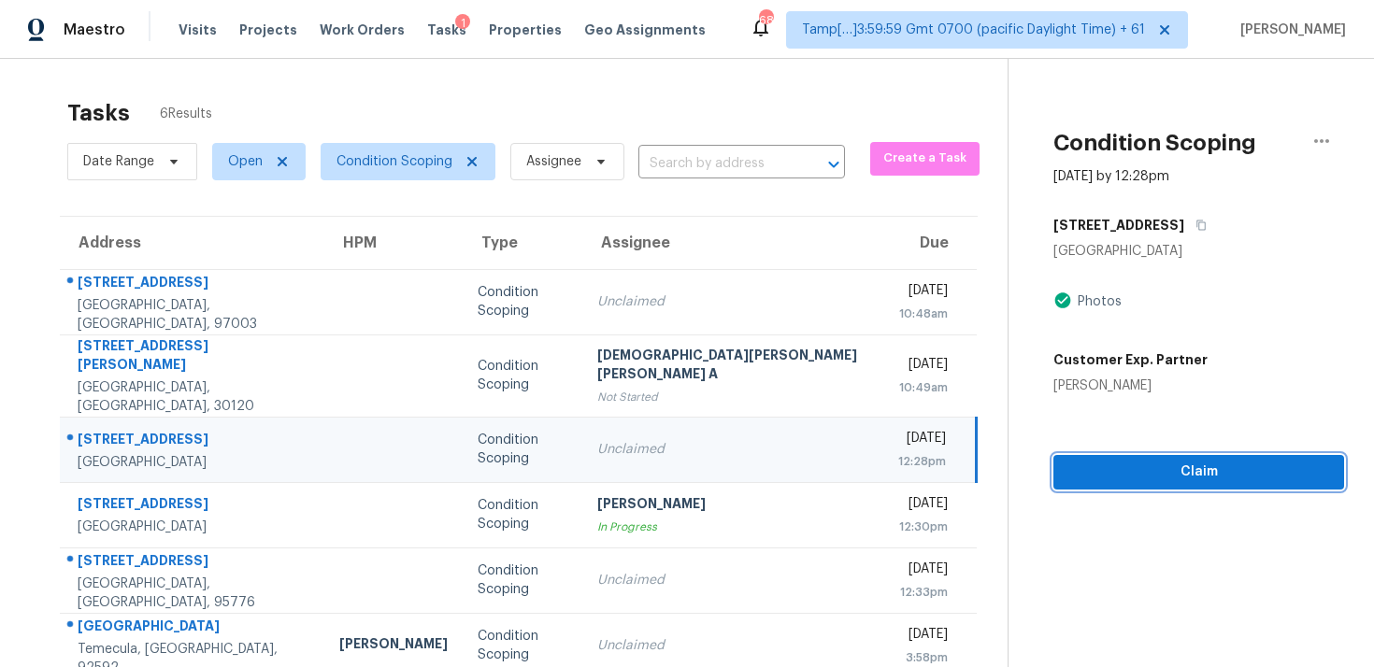
click at [1068, 476] on span "Claim" at bounding box center [1198, 472] width 261 height 23
click at [1195, 303] on div "Photos" at bounding box center [1198, 302] width 291 height 22
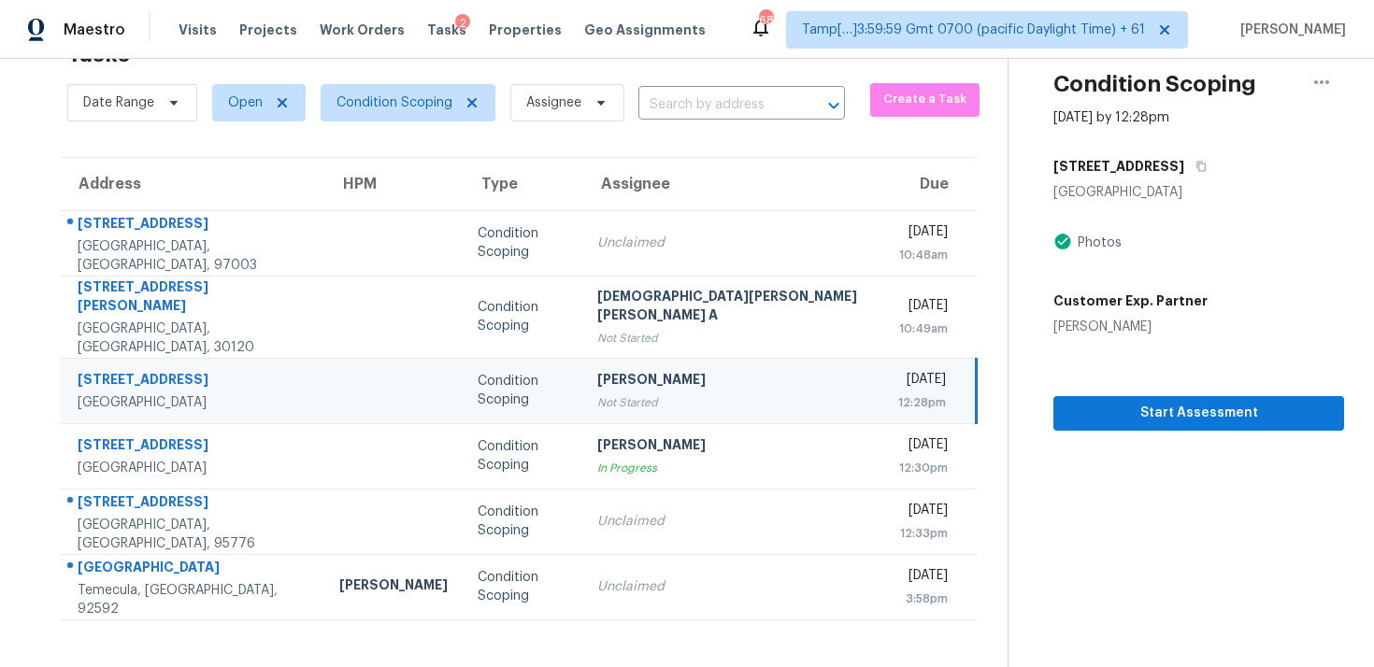
click at [898, 393] on div "12:28pm" at bounding box center [922, 402] width 48 height 19
click at [1310, 92] on icon "button" at bounding box center [1321, 82] width 22 height 22
click at [1232, 112] on div "Unclaim this task" at bounding box center [1215, 110] width 146 height 19
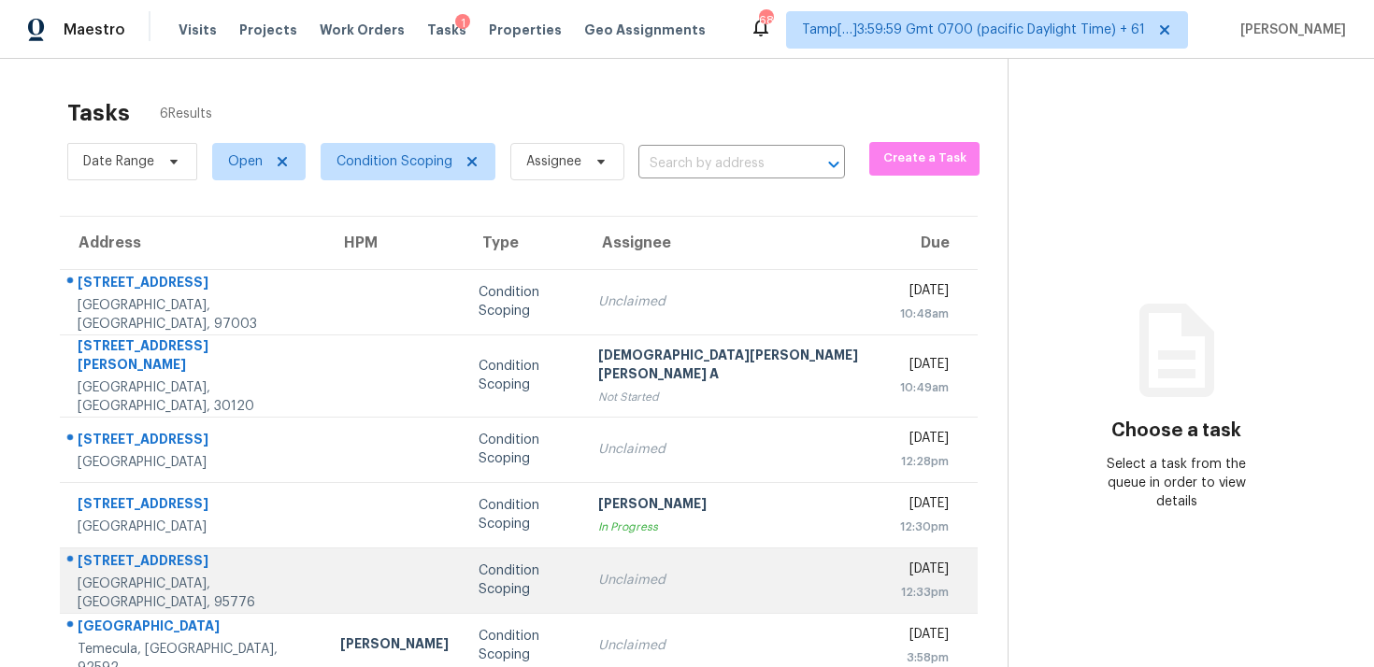
scroll to position [59, 0]
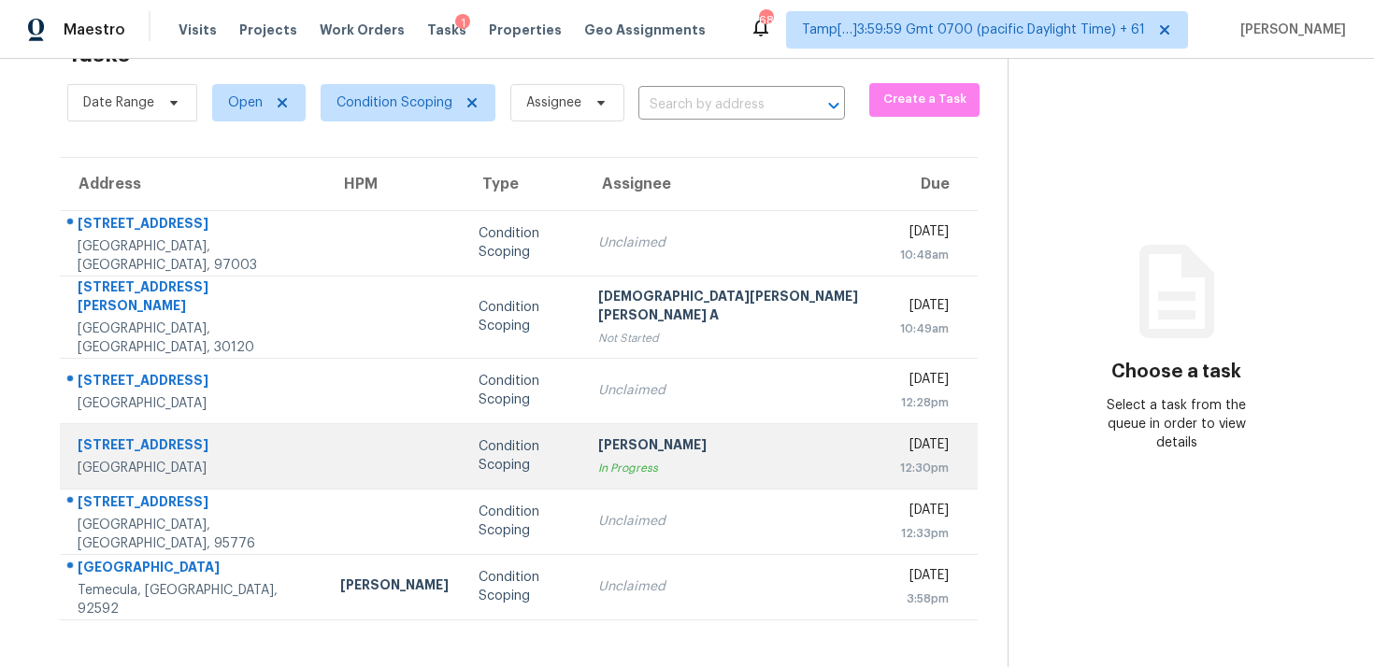
click at [619, 436] on div "[PERSON_NAME]" at bounding box center [734, 447] width 272 height 23
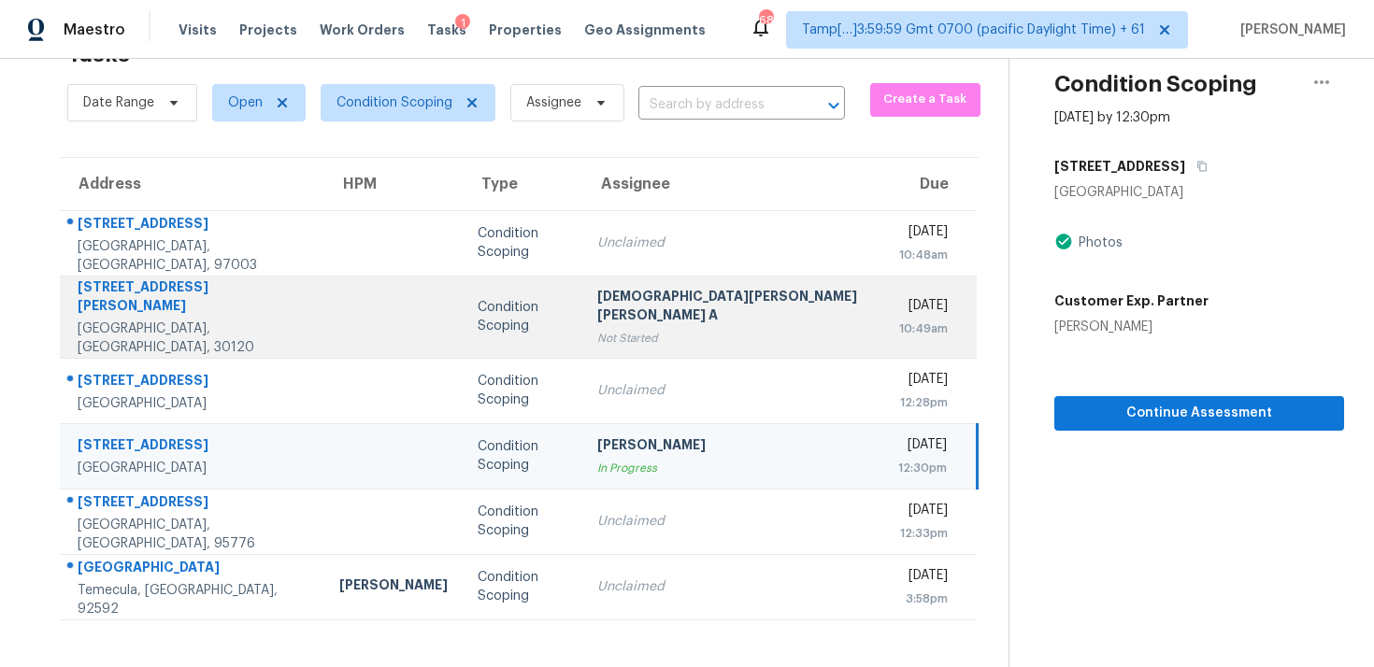
scroll to position [15, 0]
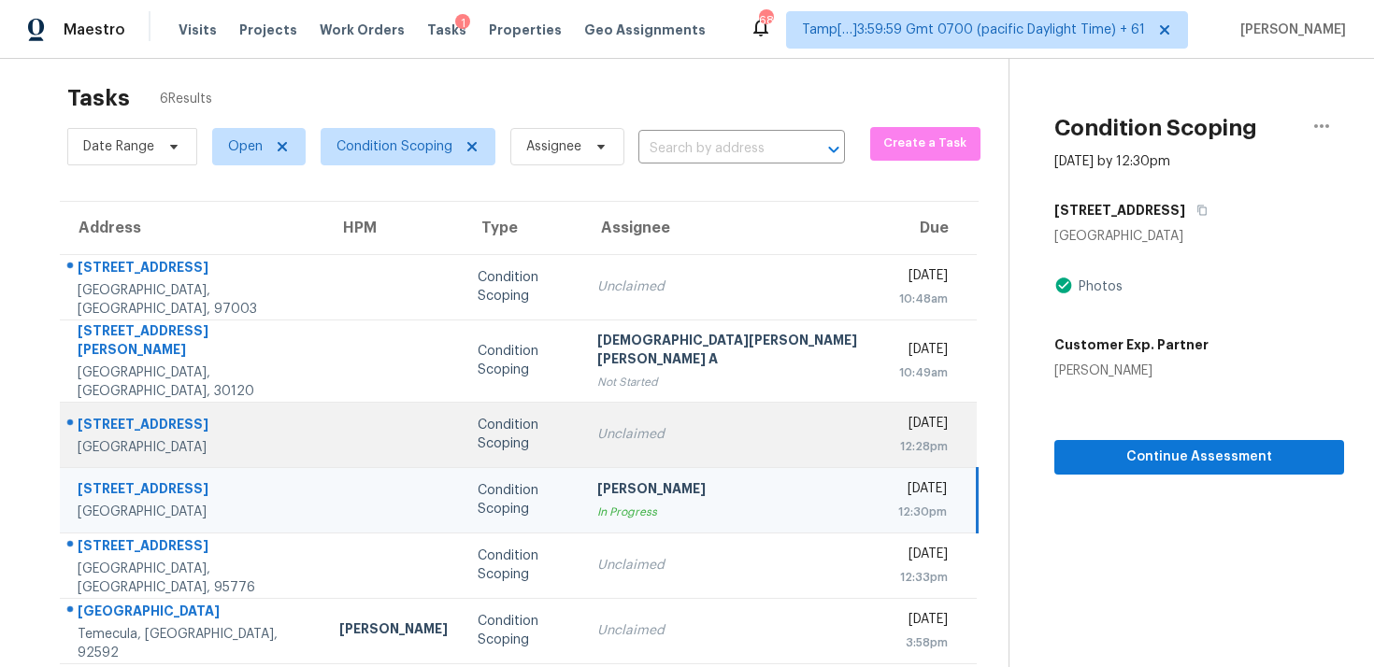
click at [898, 437] on div "12:28pm" at bounding box center [923, 446] width 50 height 19
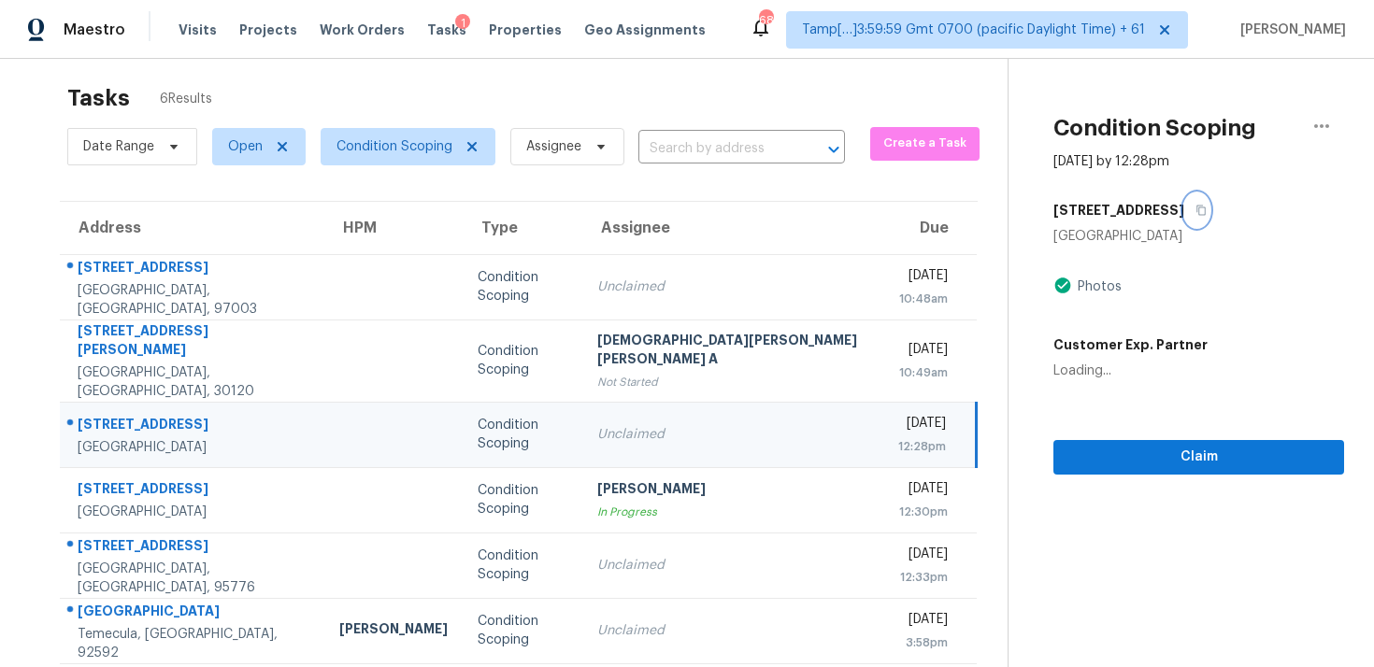
click at [1195, 207] on icon "button" at bounding box center [1200, 210] width 11 height 11
click at [478, 416] on div "Condition Scoping" at bounding box center [523, 434] width 90 height 37
click at [1184, 210] on button "button" at bounding box center [1196, 210] width 25 height 34
click at [597, 425] on div "Unclaimed" at bounding box center [732, 434] width 271 height 19
